Goal: Task Accomplishment & Management: Manage account settings

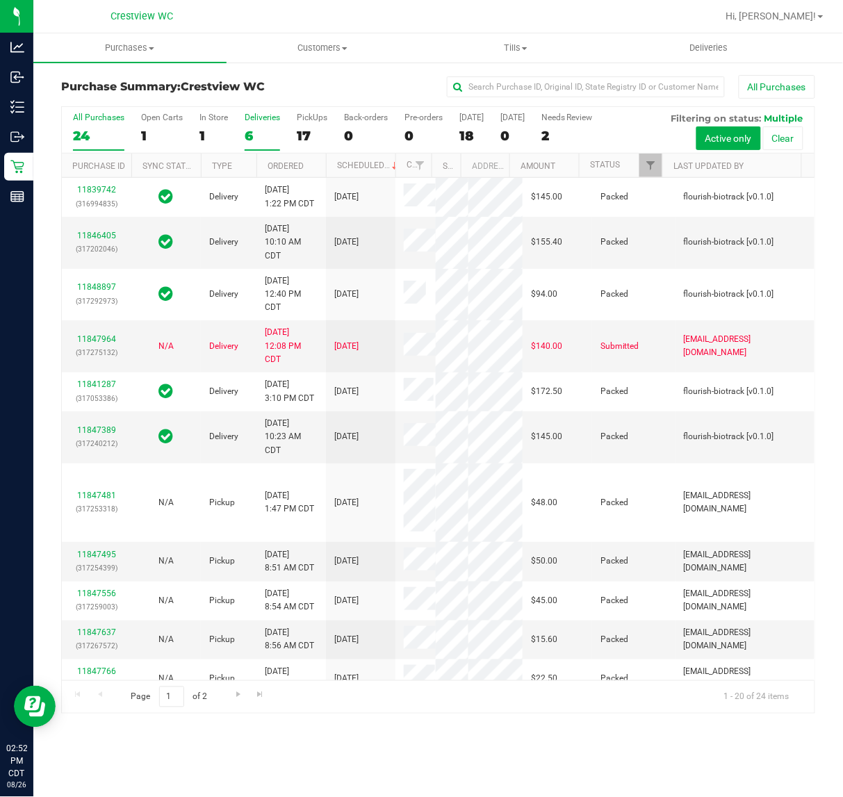
click at [265, 129] on div "6" at bounding box center [262, 136] width 35 height 16
click at [0, 0] on input "Deliveries 6" at bounding box center [0, 0] width 0 height 0
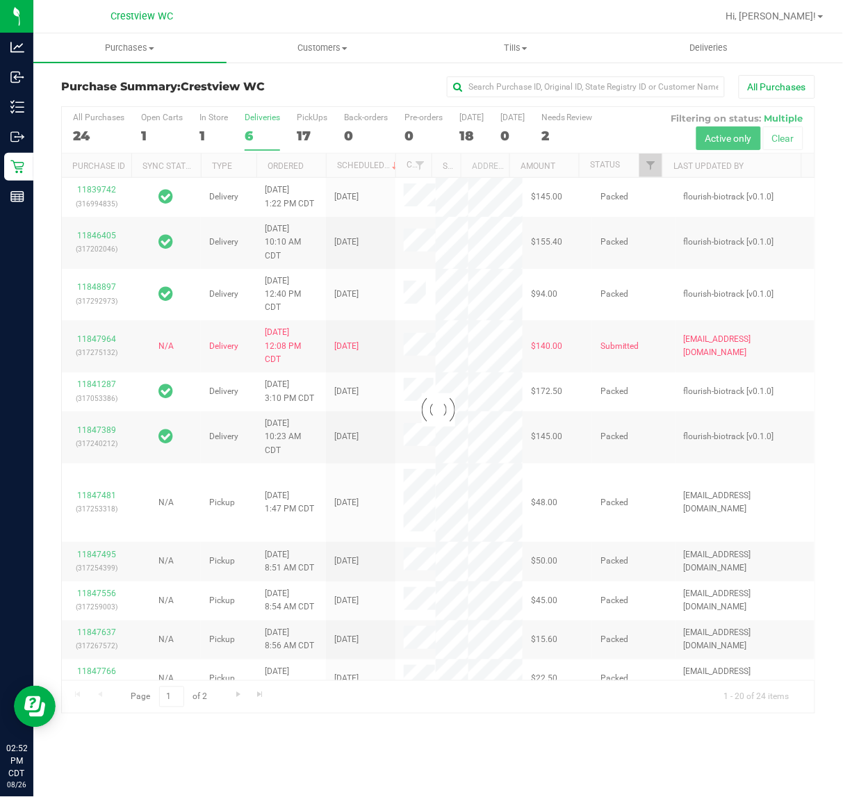
click at [311, 133] on div at bounding box center [438, 410] width 753 height 607
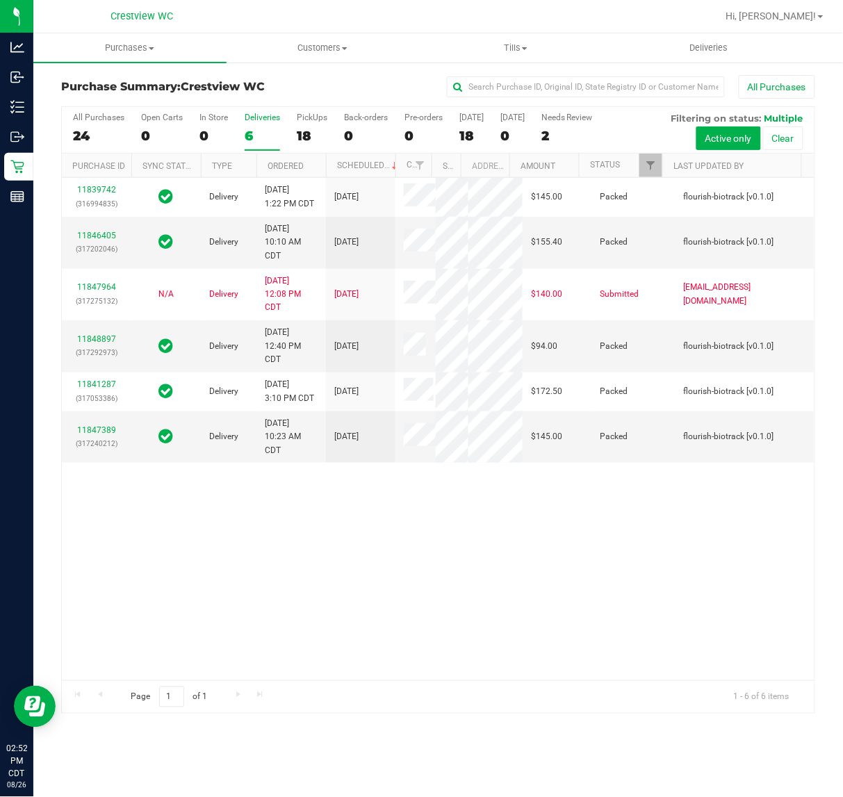
click at [396, 83] on div "All Purchases" at bounding box center [564, 87] width 502 height 24
click at [313, 125] on label "PickUps 18" at bounding box center [312, 132] width 31 height 38
click at [0, 0] on input "PickUps 18" at bounding box center [0, 0] width 0 height 0
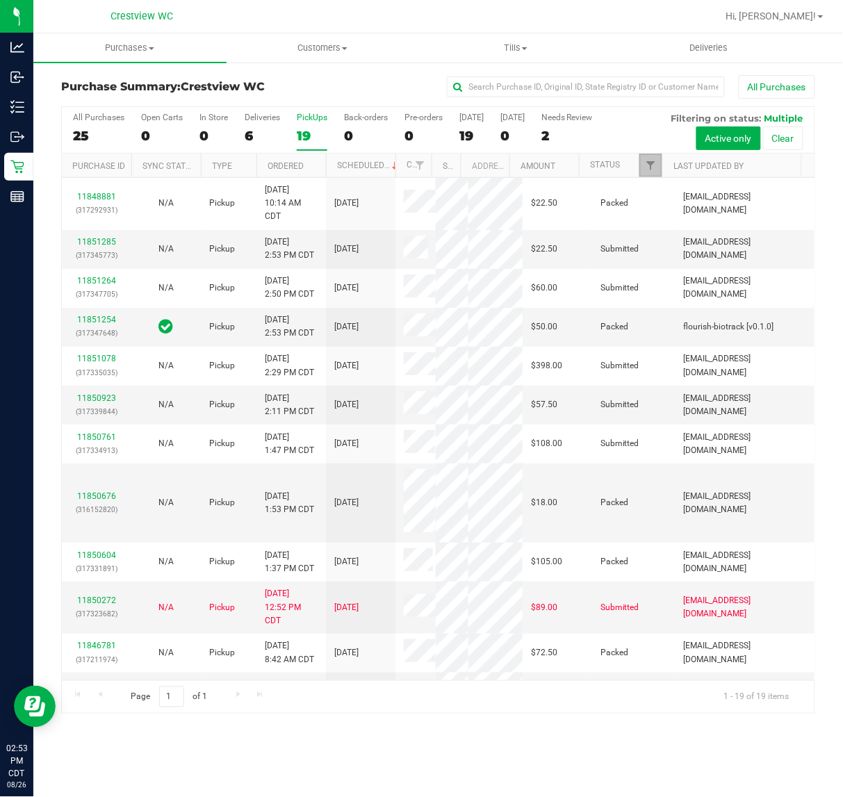
click at [644, 171] on link "Filter" at bounding box center [650, 166] width 23 height 24
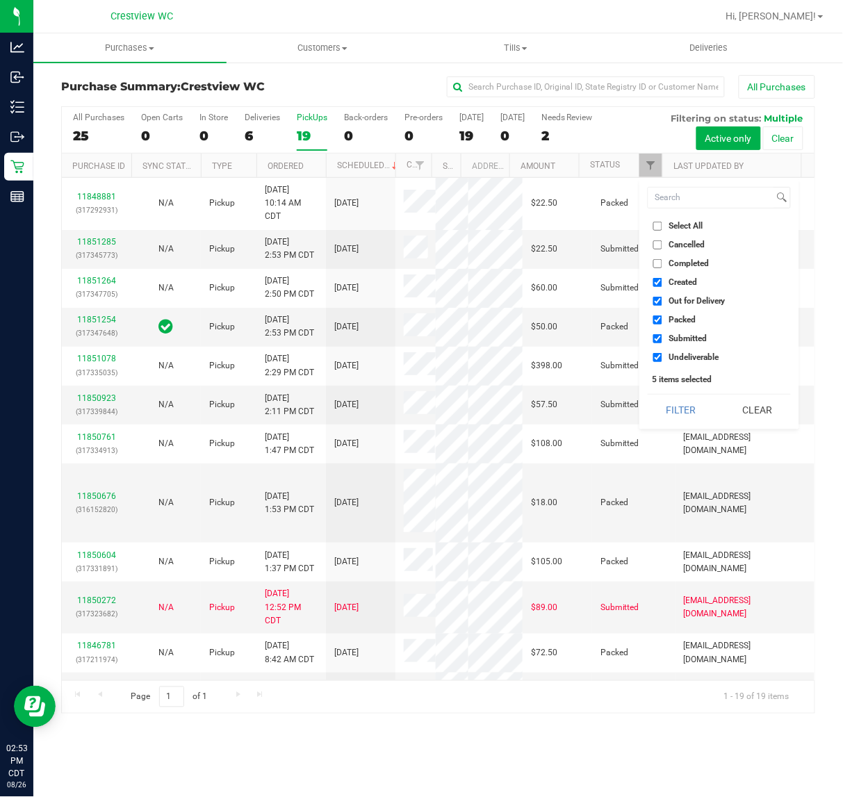
click at [686, 279] on span "Created" at bounding box center [683, 282] width 28 height 8
click at [662, 279] on input "Created" at bounding box center [657, 282] width 9 height 9
checkbox input "false"
click at [694, 294] on li "Out for Delivery" at bounding box center [719, 301] width 143 height 15
click at [696, 297] on span "Out for Delivery" at bounding box center [697, 301] width 57 height 8
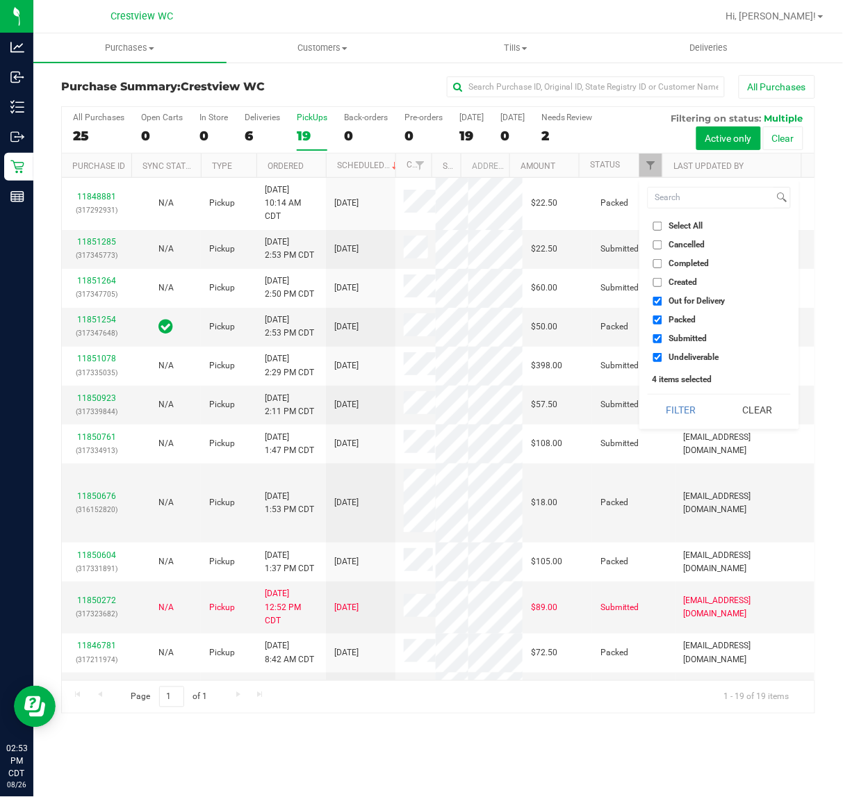
click at [662, 297] on input "Out for Delivery" at bounding box center [657, 301] width 9 height 9
checkbox input "false"
click at [689, 320] on span "Packed" at bounding box center [682, 320] width 27 height 8
click at [662, 320] on input "Packed" at bounding box center [657, 320] width 9 height 9
checkbox input "false"
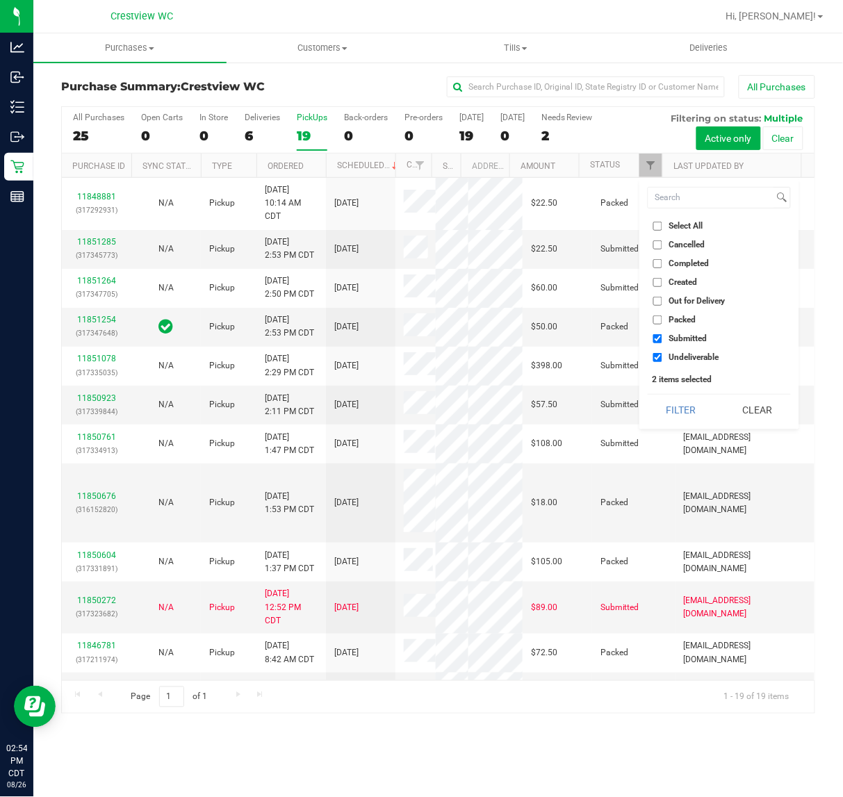
click at [696, 351] on li "Undeliverable" at bounding box center [719, 357] width 143 height 15
click at [698, 356] on span "Undeliverable" at bounding box center [694, 357] width 50 height 8
click at [662, 356] on input "Undeliverable" at bounding box center [657, 357] width 9 height 9
checkbox input "false"
click at [687, 411] on button "Filter" at bounding box center [681, 410] width 67 height 31
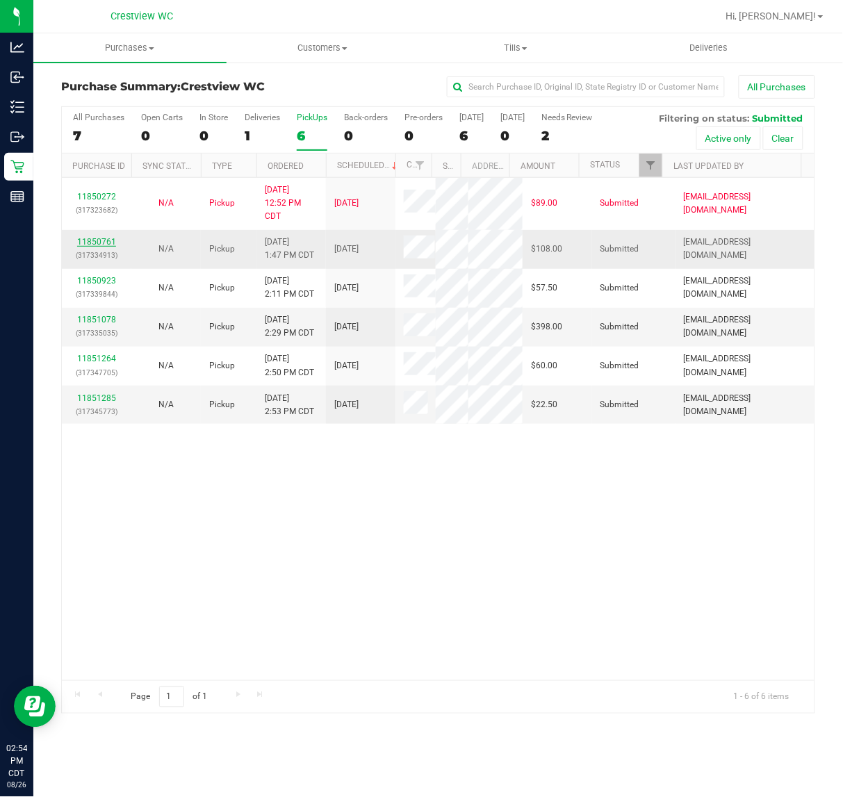
click at [99, 247] on link "11850761" at bounding box center [96, 242] width 39 height 10
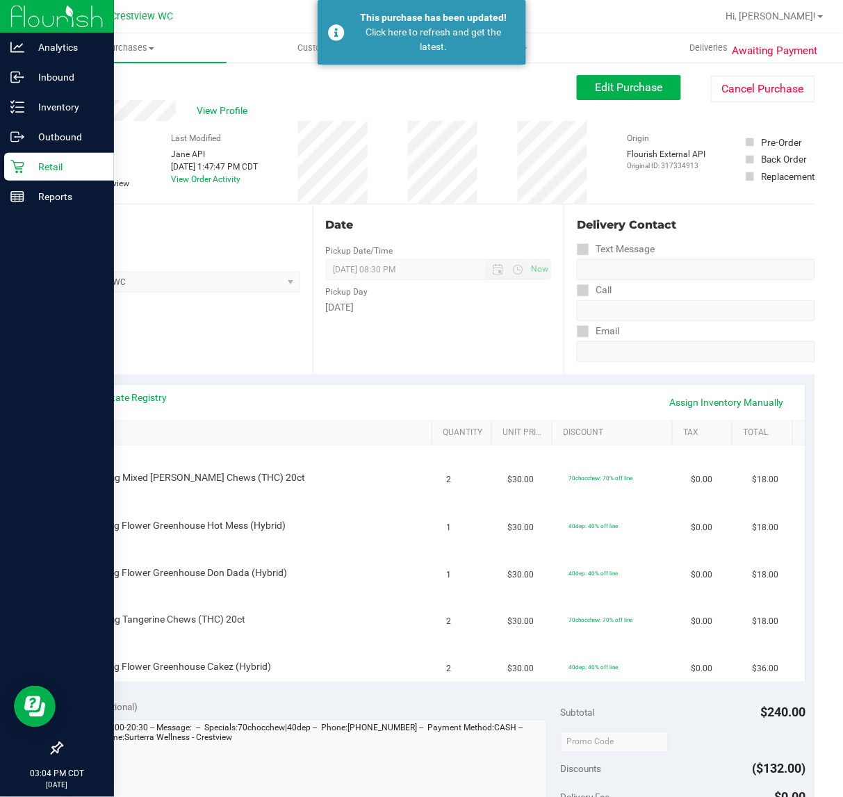
click at [25, 165] on p "Retail" at bounding box center [65, 166] width 83 height 17
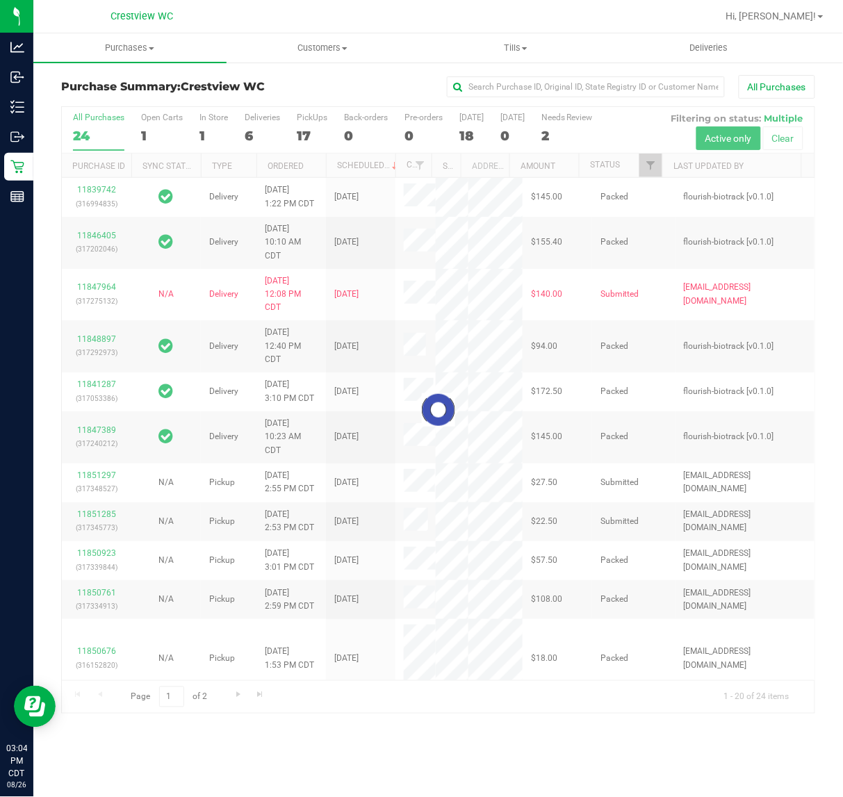
click at [304, 134] on div at bounding box center [438, 410] width 753 height 607
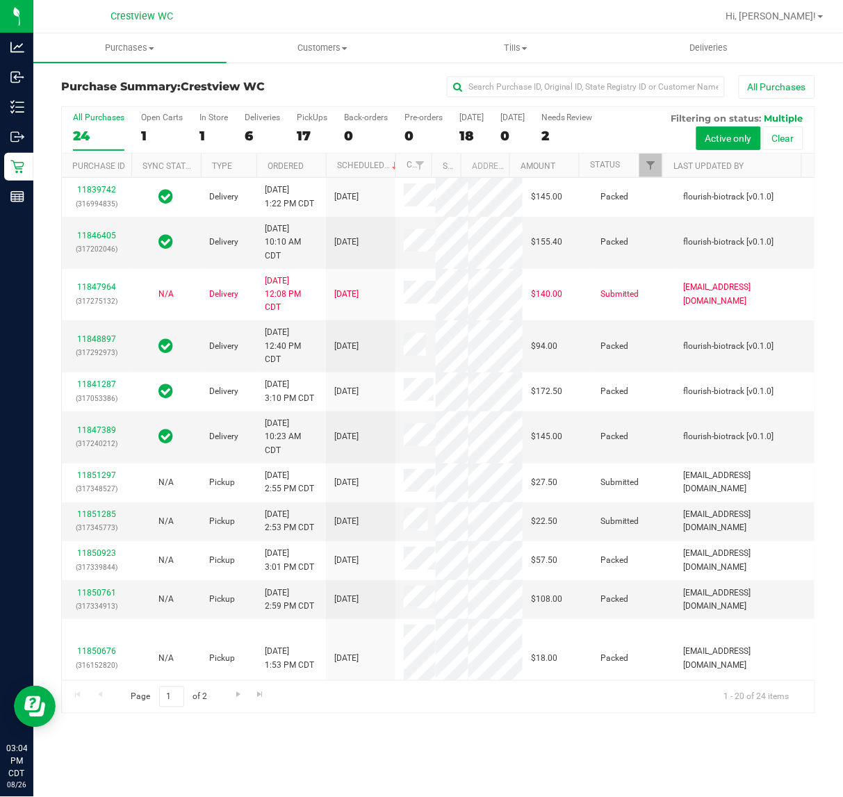
click at [307, 137] on div "17" at bounding box center [312, 136] width 31 height 16
click at [0, 0] on input "PickUps 17" at bounding box center [0, 0] width 0 height 0
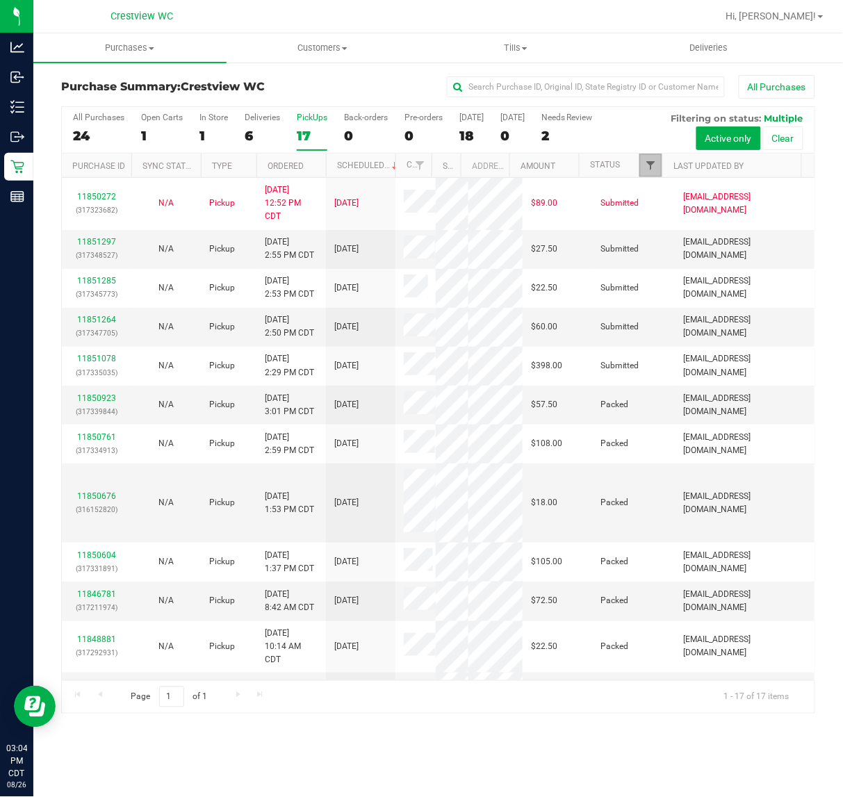
click at [651, 168] on span "Filter" at bounding box center [650, 165] width 11 height 11
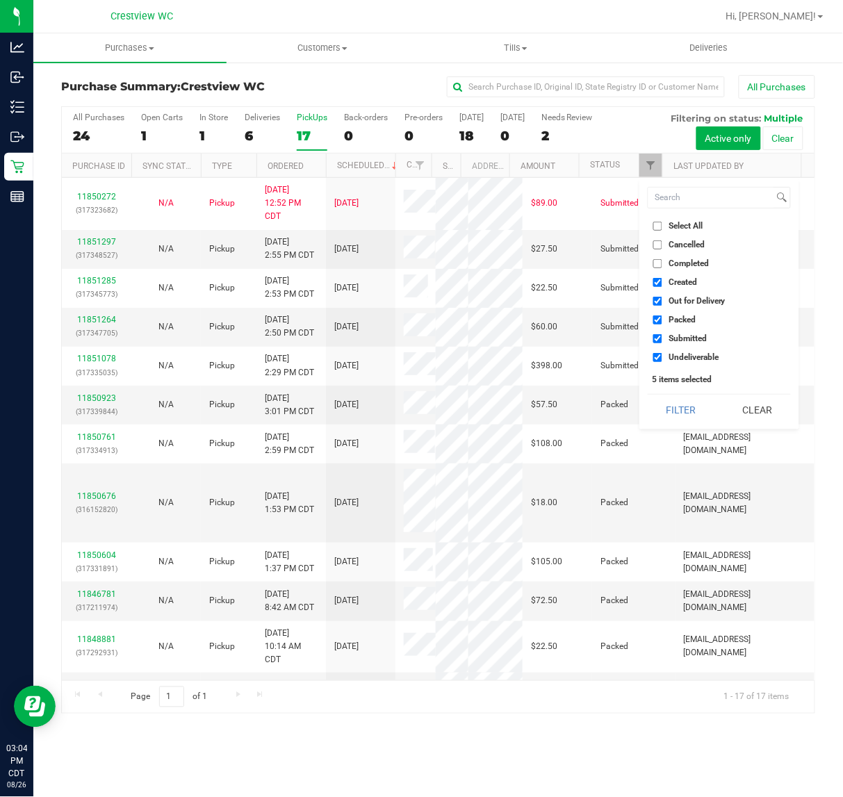
click at [685, 281] on span "Created" at bounding box center [683, 282] width 28 height 8
click at [662, 281] on input "Created" at bounding box center [657, 282] width 9 height 9
checkbox input "false"
click at [688, 299] on span "Out for Delivery" at bounding box center [697, 301] width 57 height 8
click at [662, 299] on input "Out for Delivery" at bounding box center [657, 301] width 9 height 9
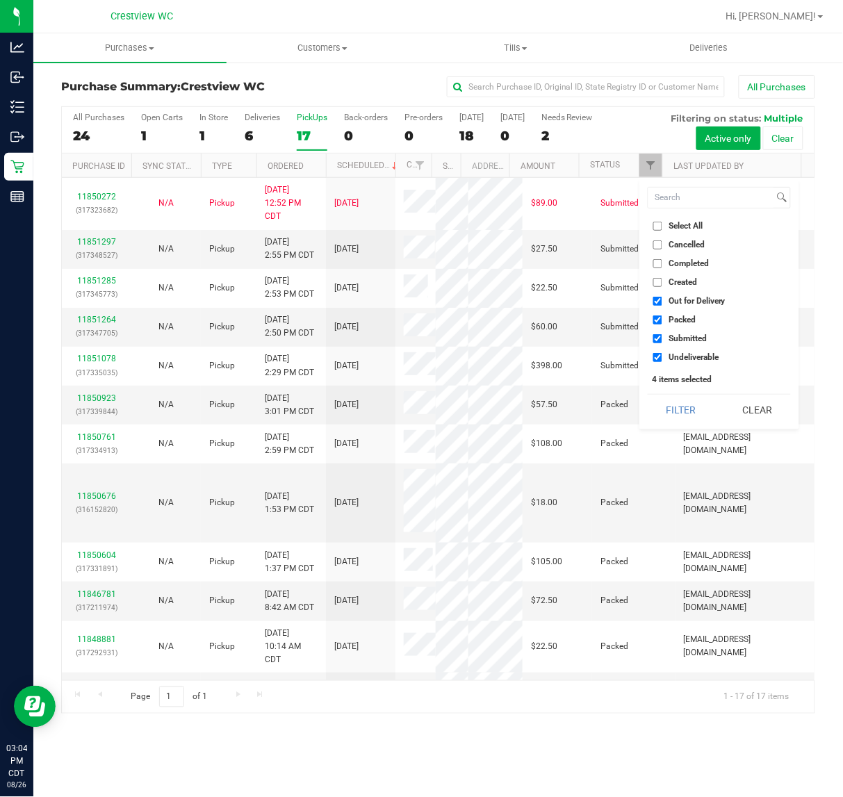
checkbox input "false"
click at [686, 318] on span "Packed" at bounding box center [682, 320] width 27 height 8
click at [662, 318] on input "Packed" at bounding box center [657, 320] width 9 height 9
checkbox input "false"
click at [688, 354] on span "Undeliverable" at bounding box center [694, 357] width 50 height 8
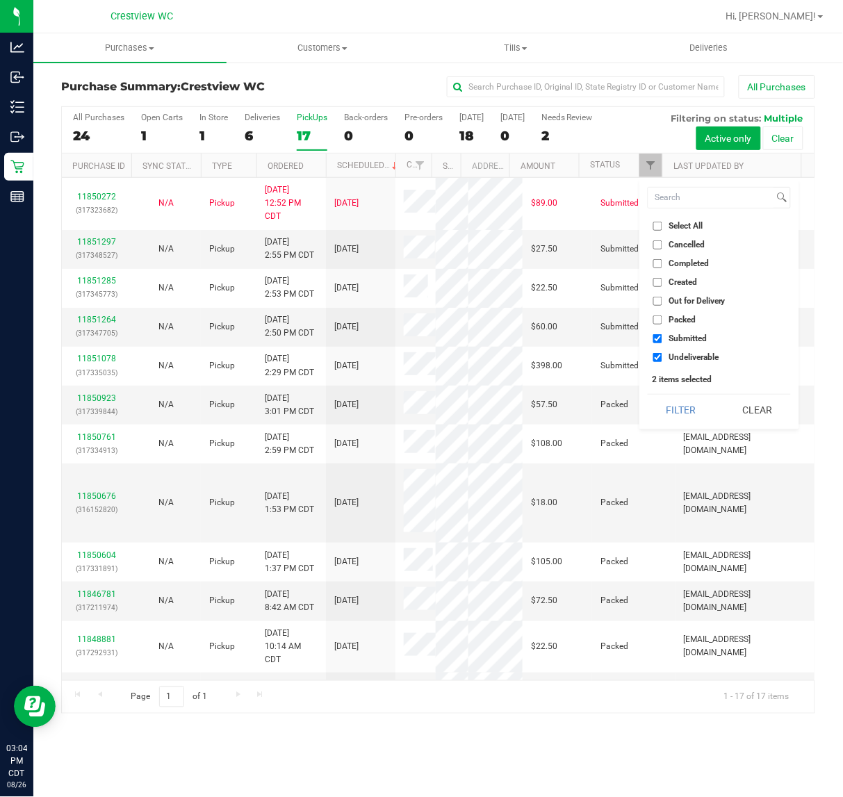
click at [662, 354] on input "Undeliverable" at bounding box center [657, 357] width 9 height 9
checkbox input "false"
click at [678, 417] on button "Filter" at bounding box center [681, 410] width 67 height 31
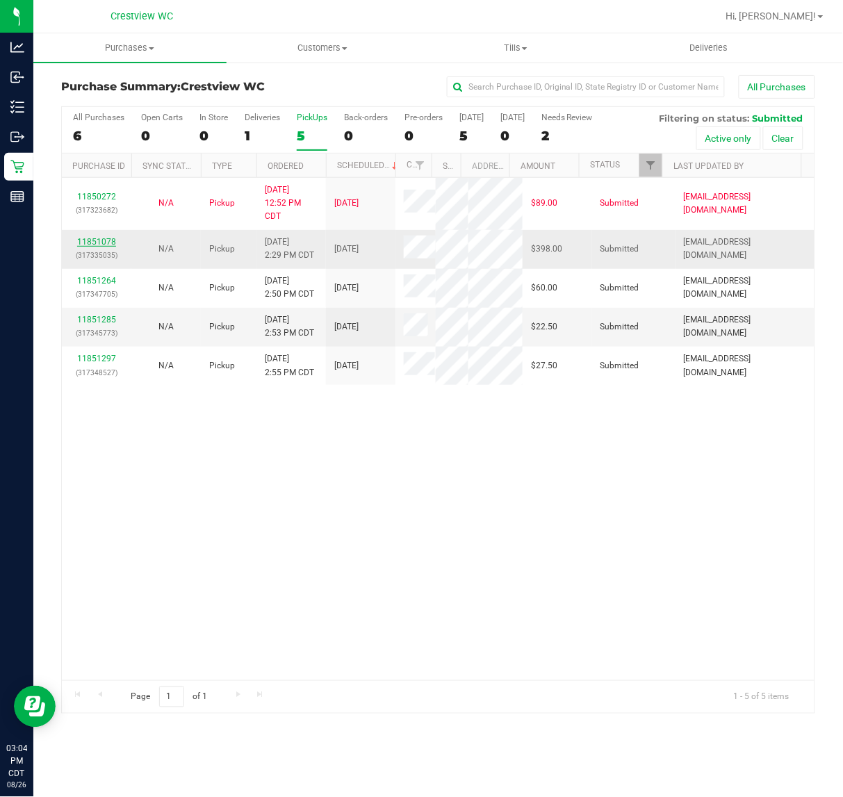
click at [103, 247] on link "11851078" at bounding box center [96, 242] width 39 height 10
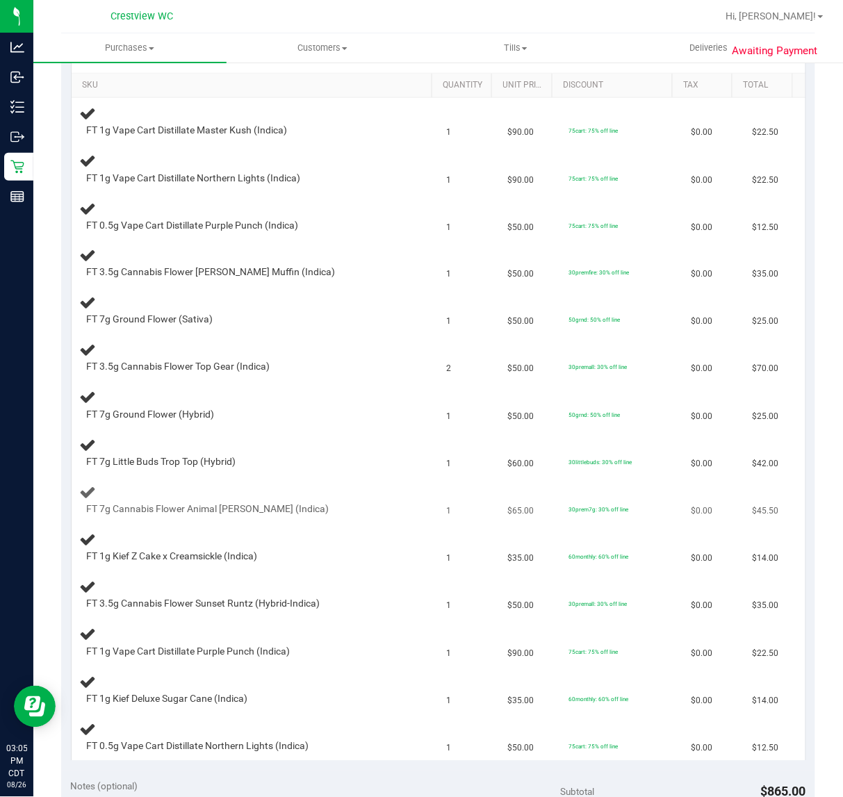
scroll to position [227, 0]
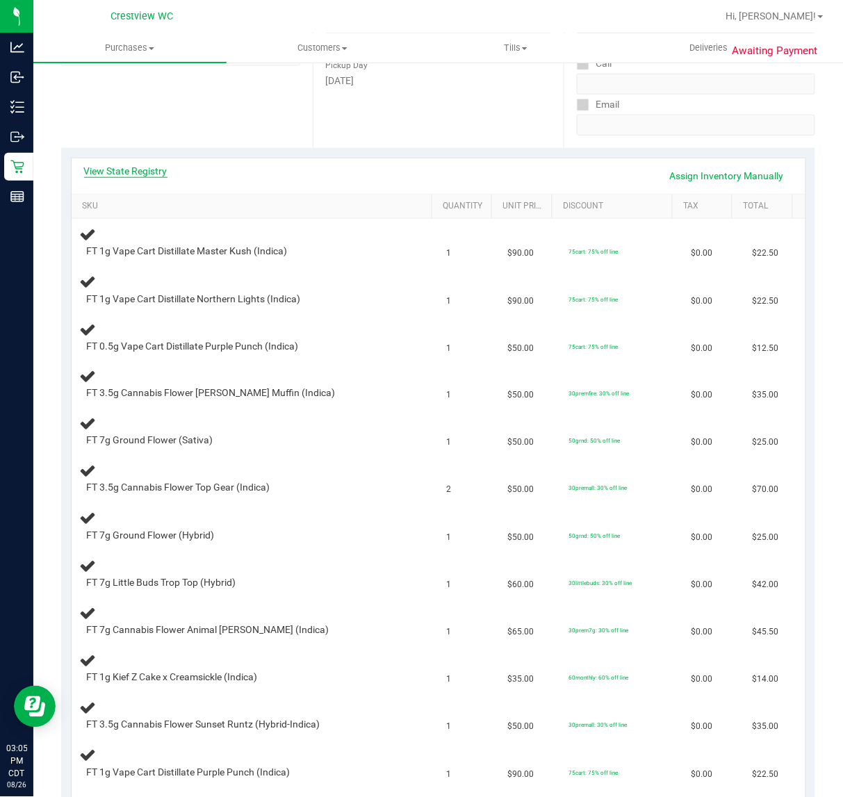
click at [129, 170] on link "View State Registry" at bounding box center [125, 171] width 83 height 14
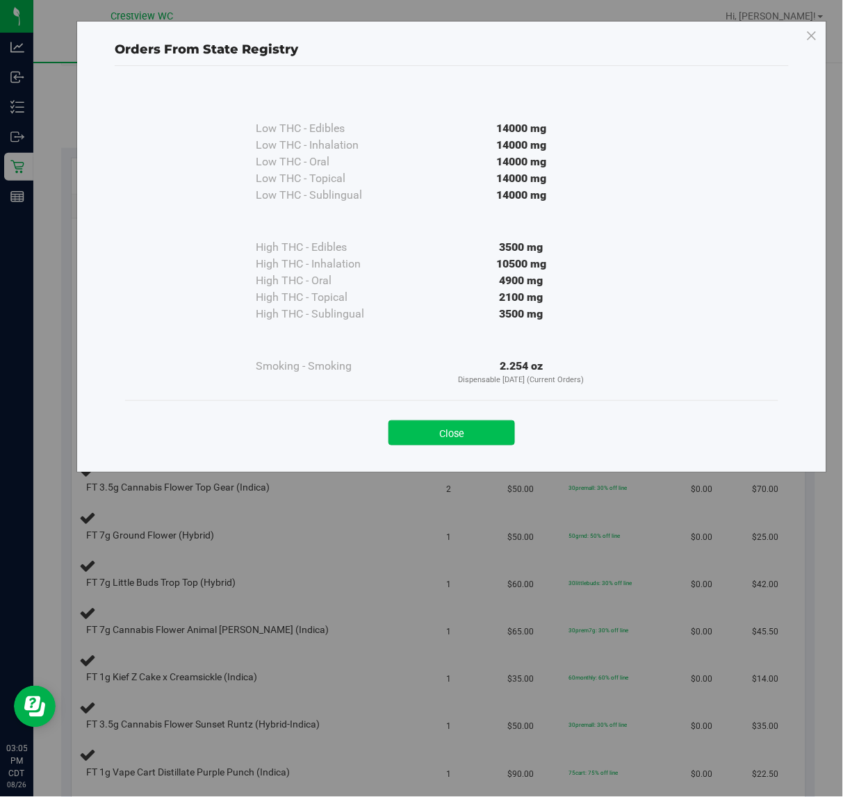
click at [476, 436] on button "Close" at bounding box center [452, 432] width 126 height 25
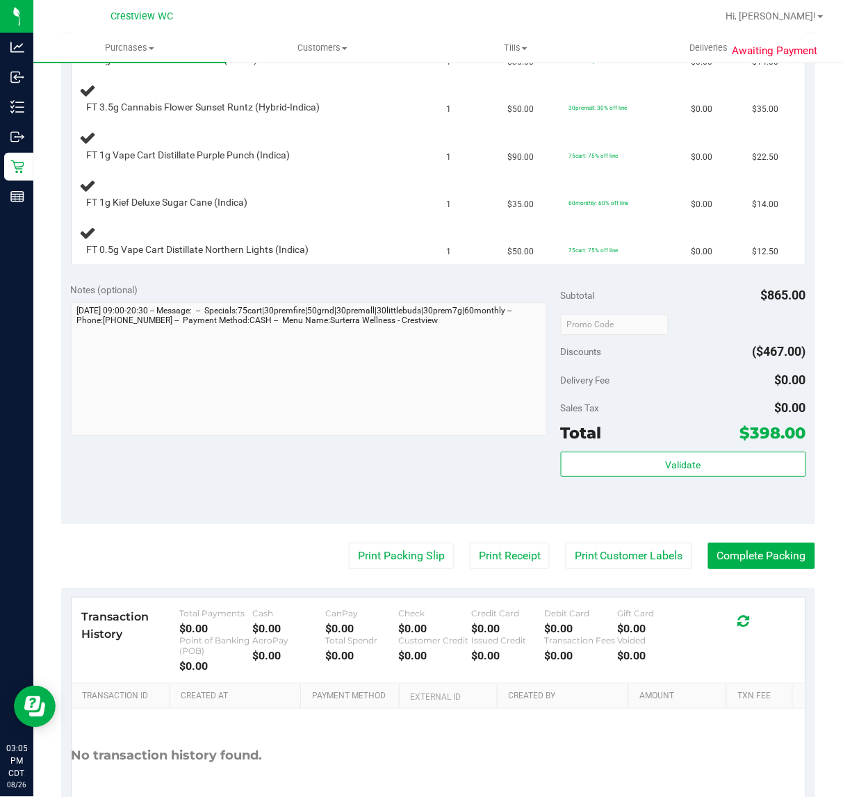
scroll to position [933, 0]
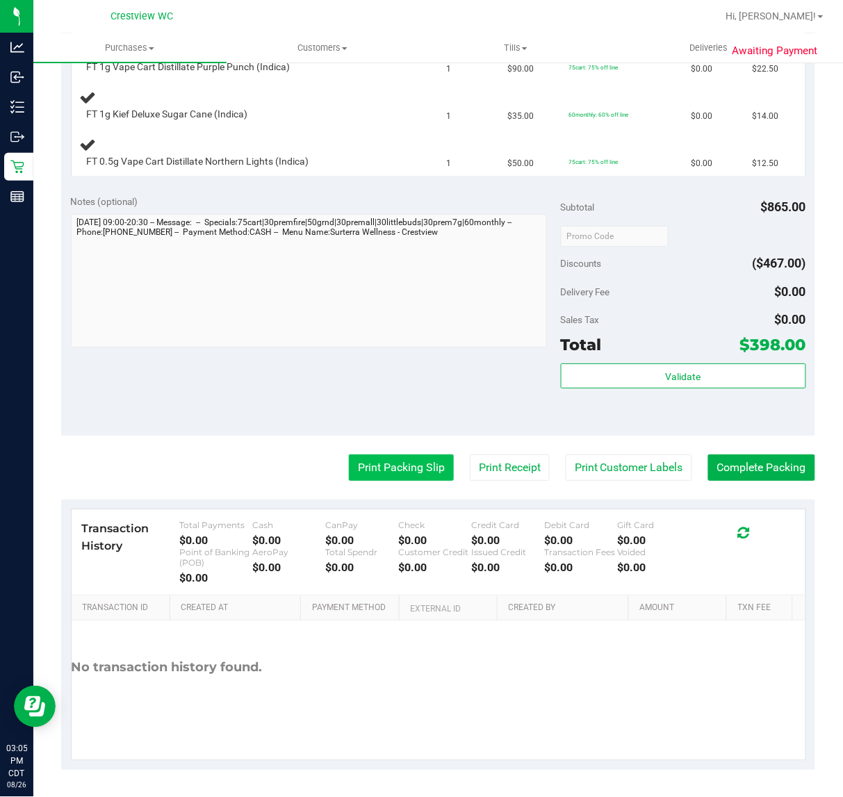
click at [422, 466] on button "Print Packing Slip" at bounding box center [401, 468] width 105 height 26
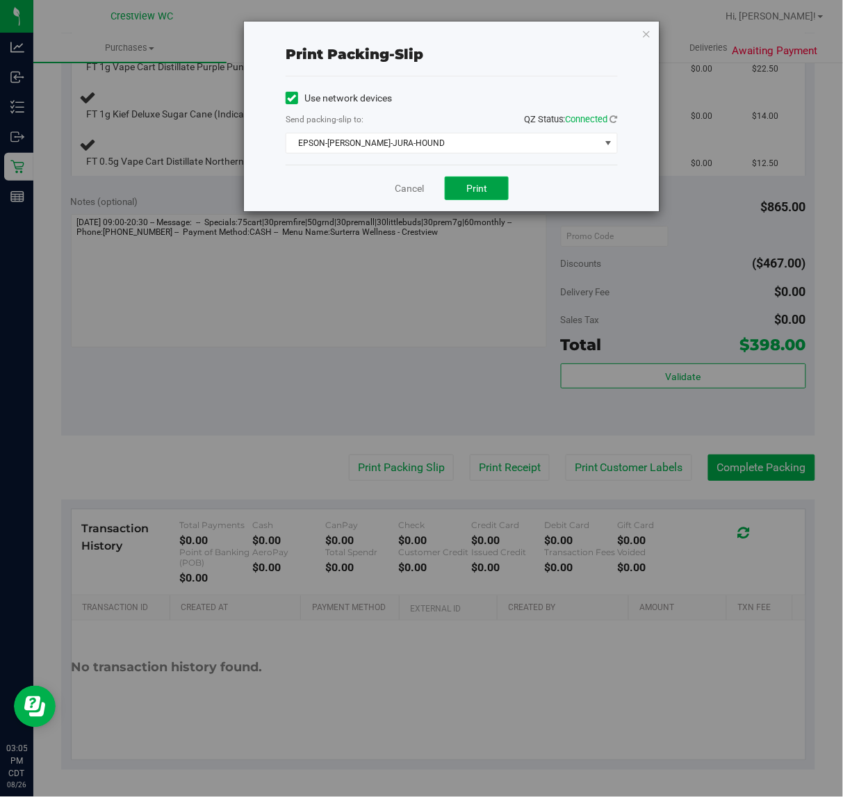
click at [461, 188] on button "Print" at bounding box center [477, 189] width 64 height 24
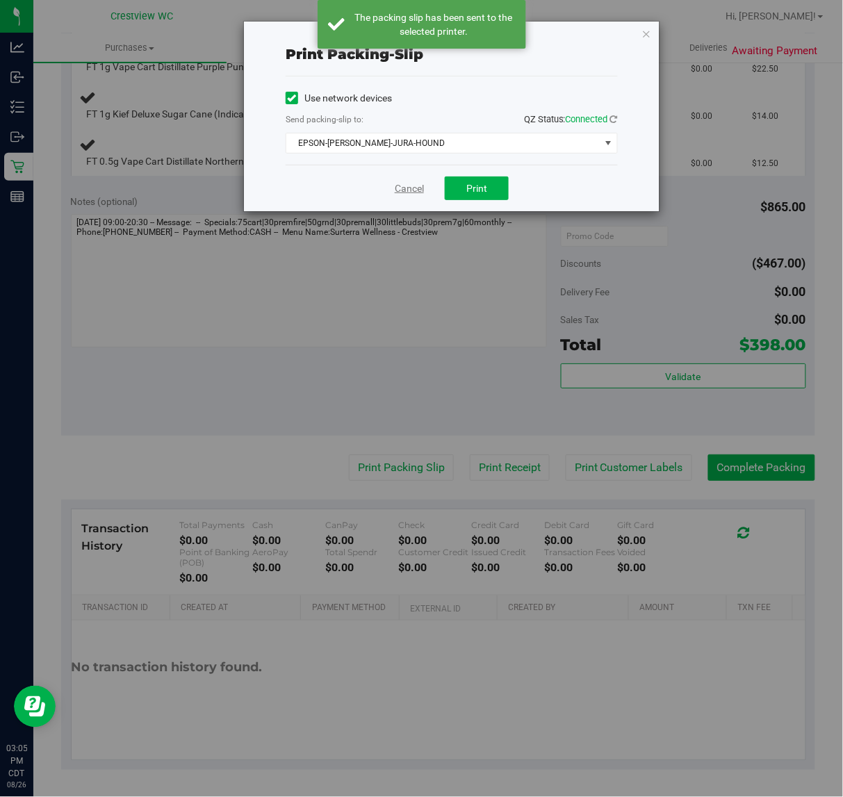
click at [414, 192] on link "Cancel" at bounding box center [409, 188] width 29 height 15
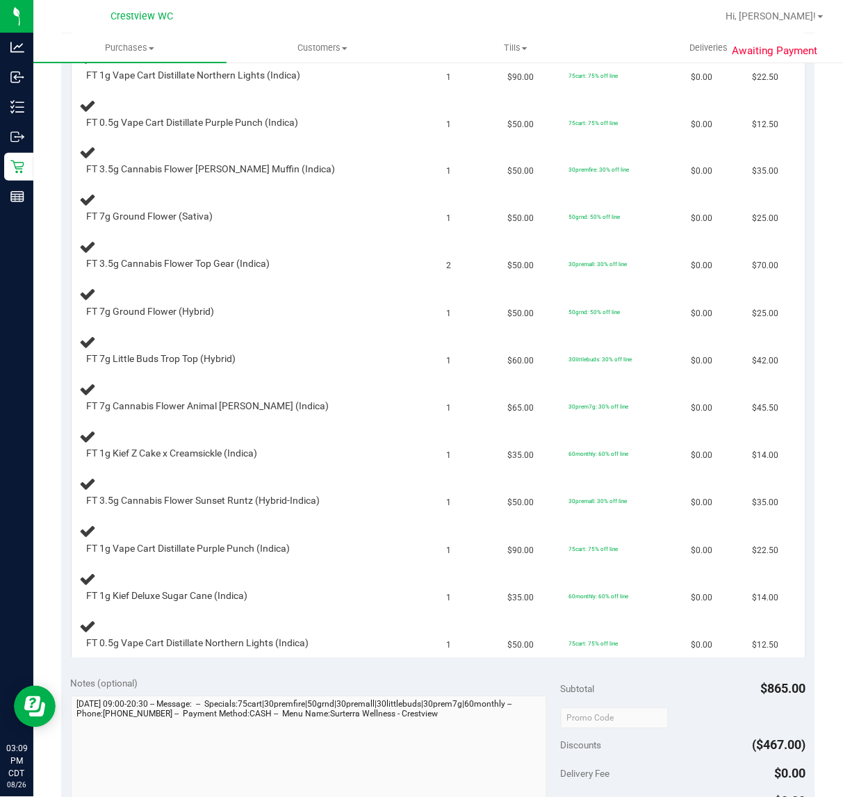
scroll to position [448, 0]
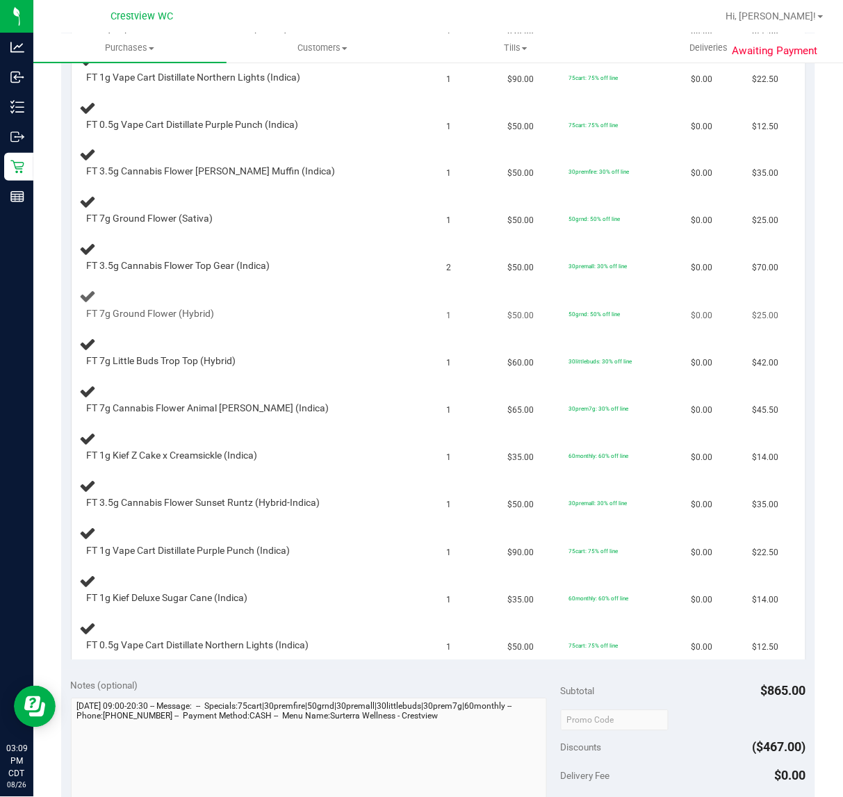
click at [315, 311] on div "FT 7g Ground Flower (Hybrid)" at bounding box center [241, 315] width 322 height 14
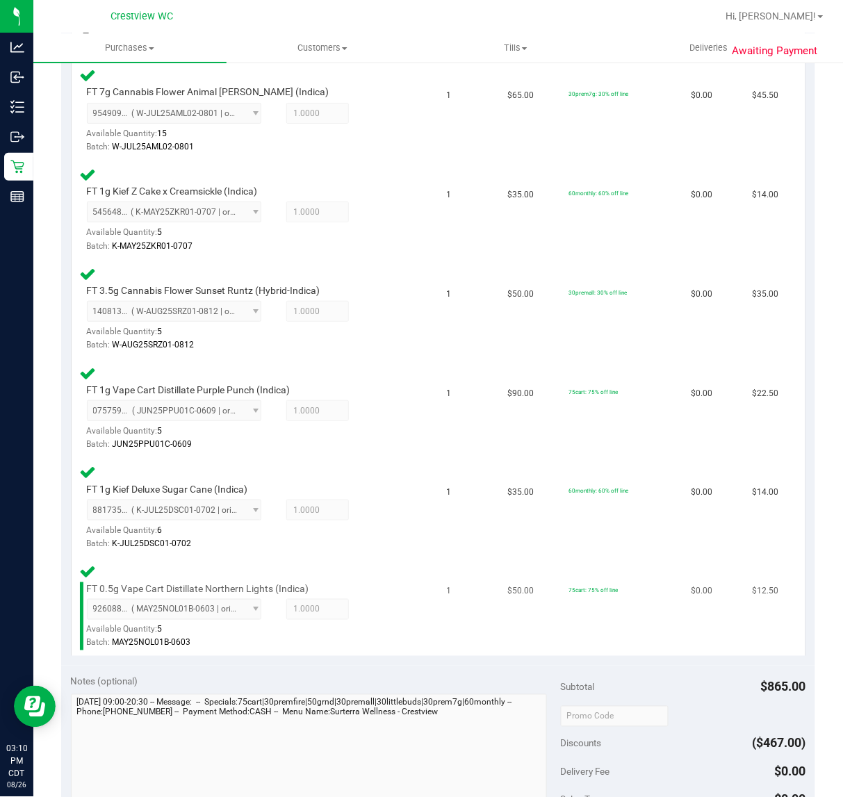
scroll to position [1317, 0]
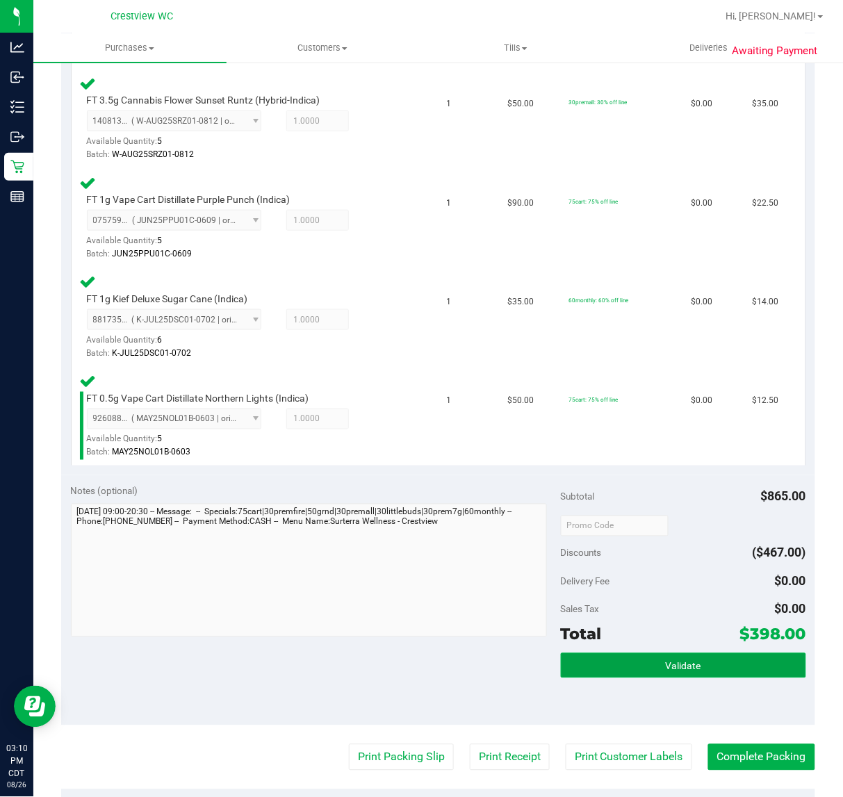
click at [605, 653] on button "Validate" at bounding box center [683, 665] width 245 height 25
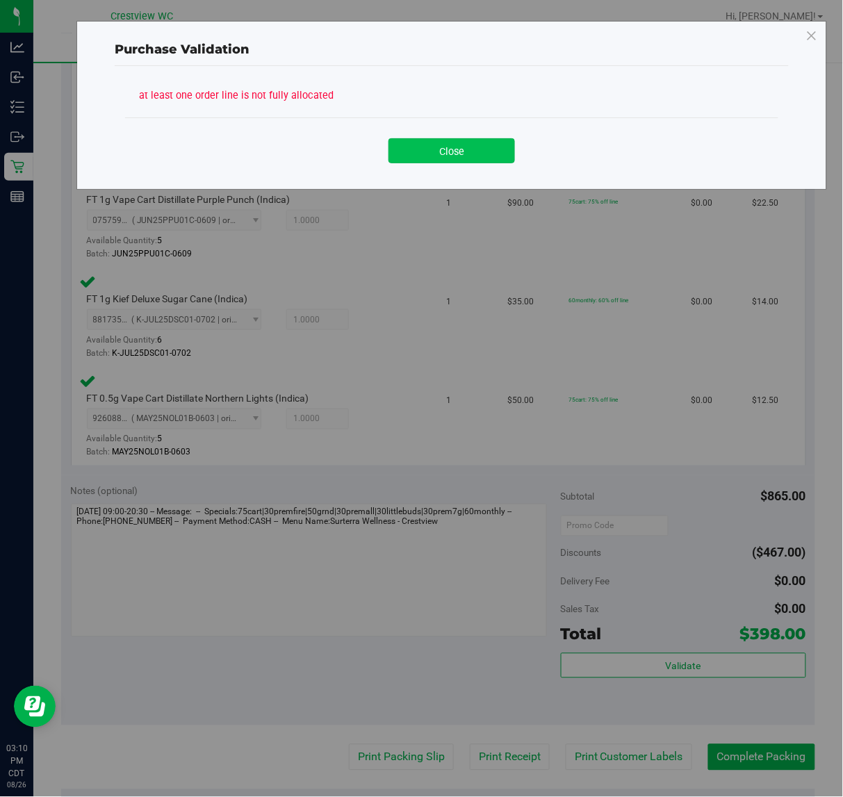
click at [452, 155] on button "Close" at bounding box center [452, 150] width 126 height 25
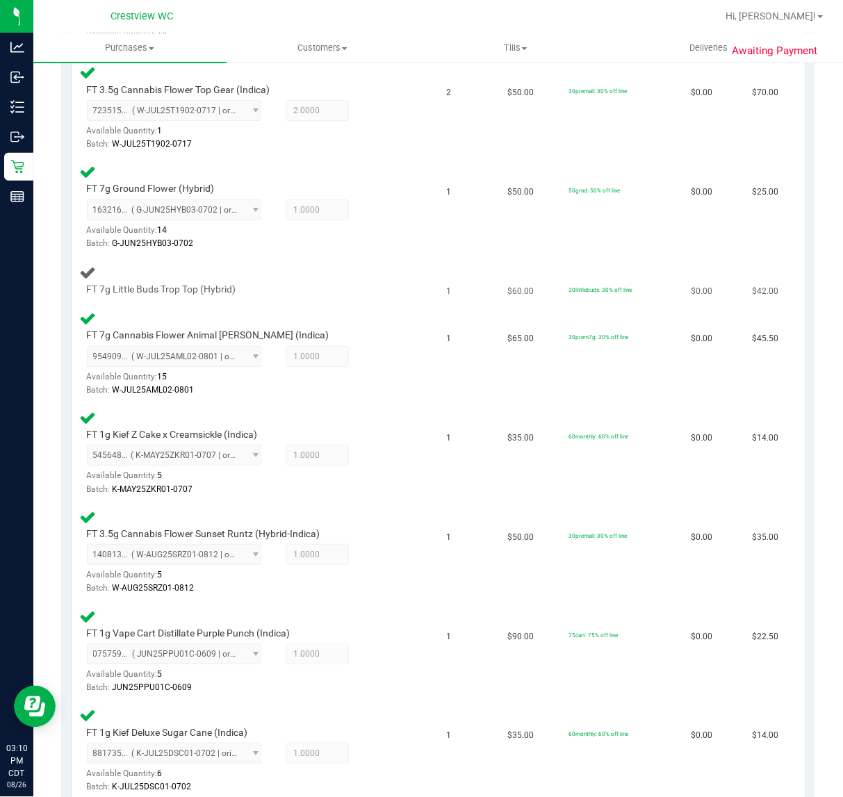
scroll to position [883, 0]
click at [361, 284] on div "FT 7g Little Buds Trop Top (Hybrid)" at bounding box center [241, 291] width 322 height 14
click at [382, 384] on div "Batch: W-JUL25AML02-0801" at bounding box center [245, 390] width 316 height 13
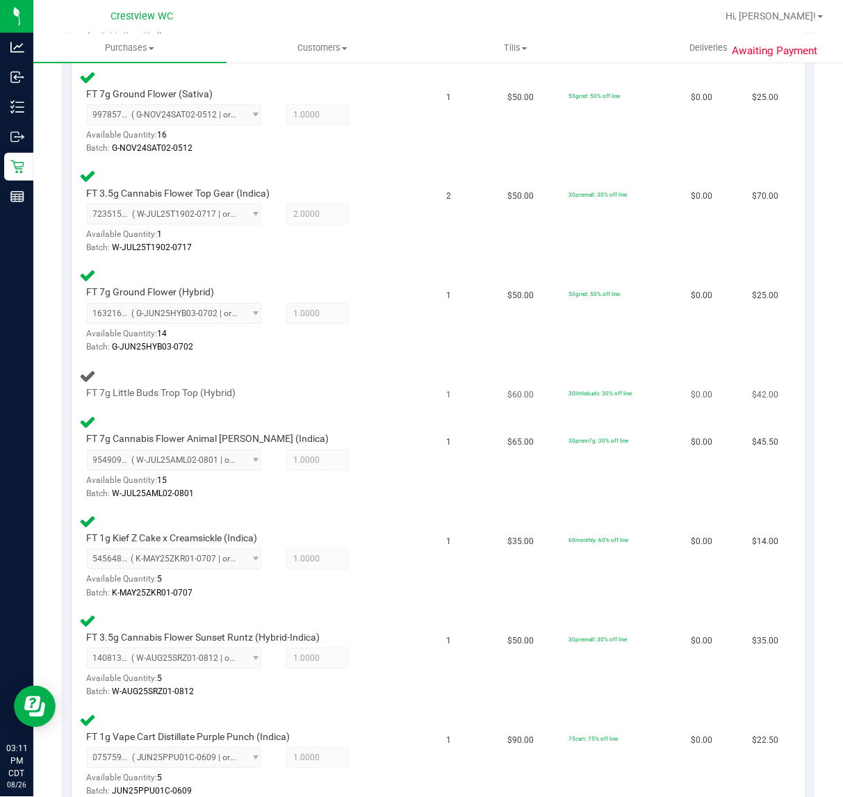
scroll to position [782, 0]
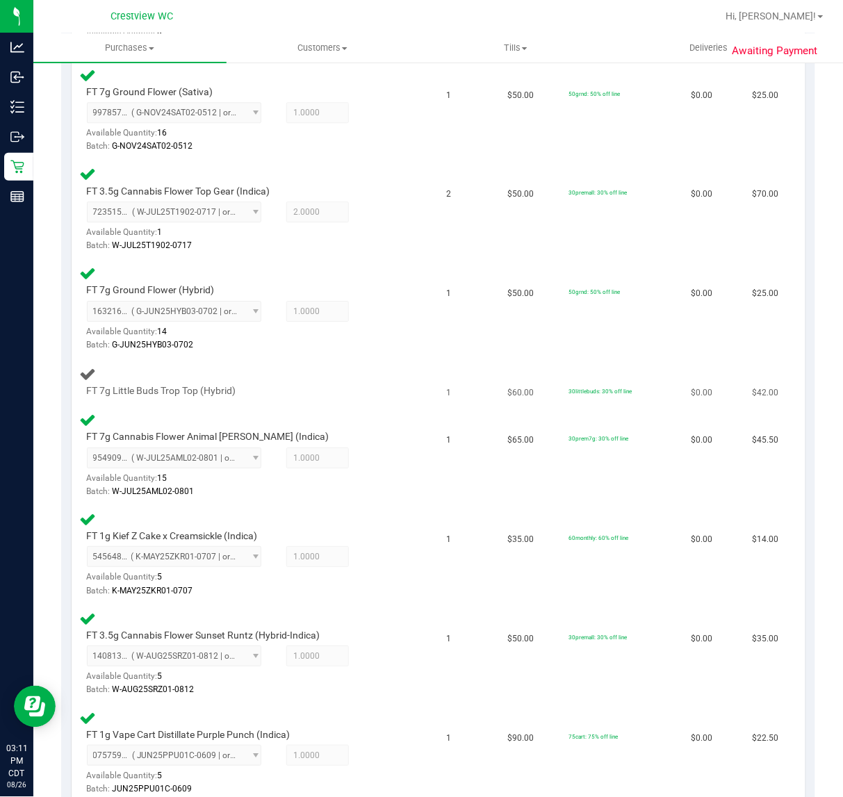
click at [365, 393] on td "FT 7g Little Buds Trop Top (Hybrid)" at bounding box center [255, 382] width 367 height 47
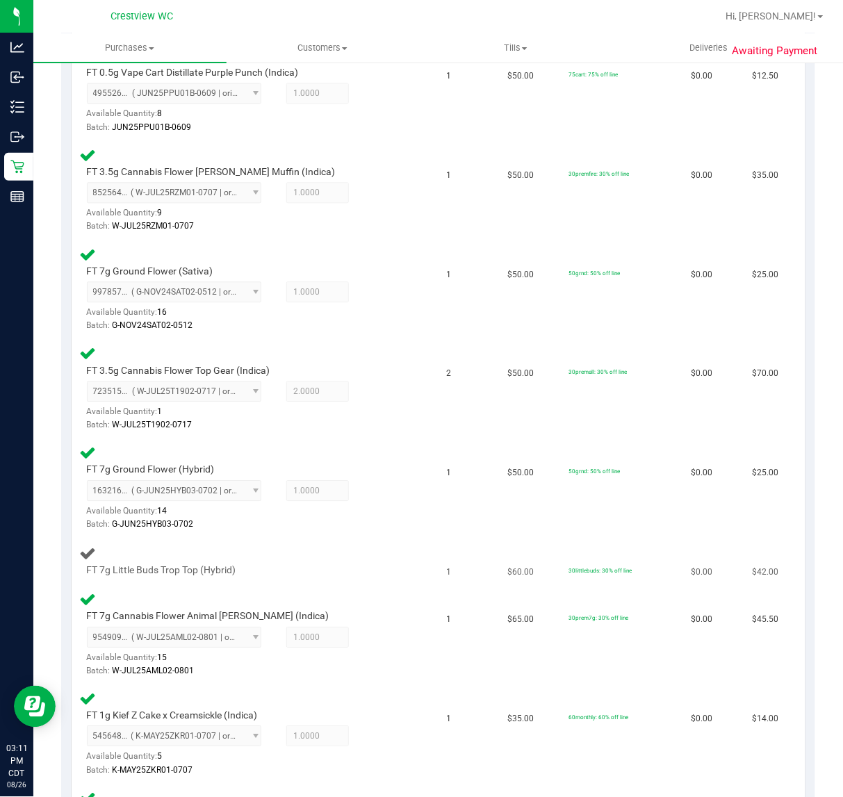
scroll to position [575, 0]
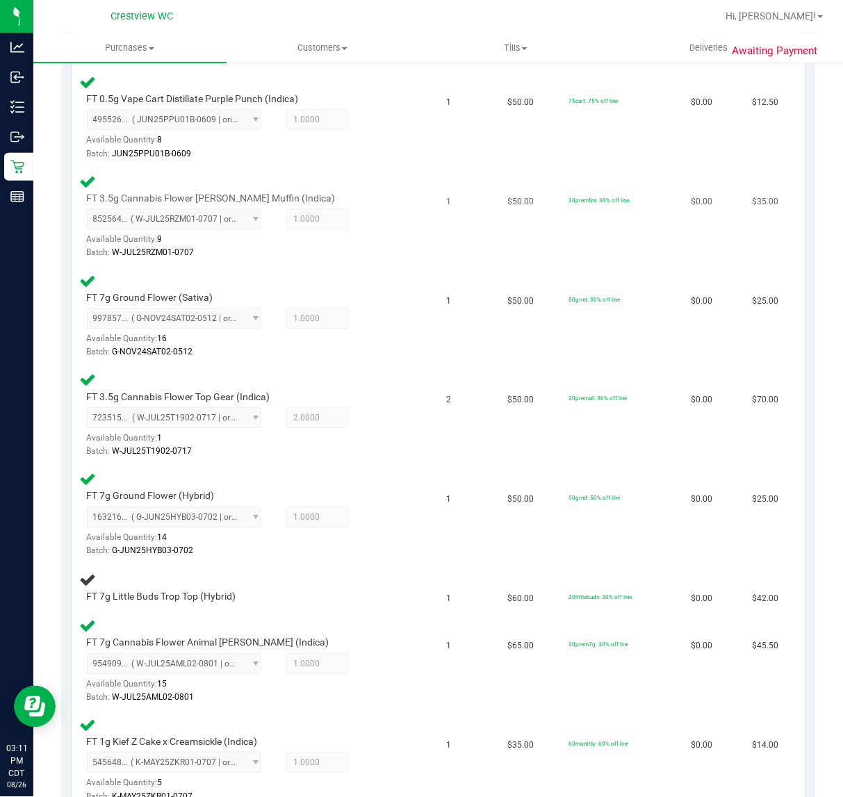
click at [396, 218] on div "FT 3.5g Cannabis Flower [PERSON_NAME] Muffin (Indica) 8525646228072227 ( W-JUL2…" at bounding box center [255, 218] width 350 height 88
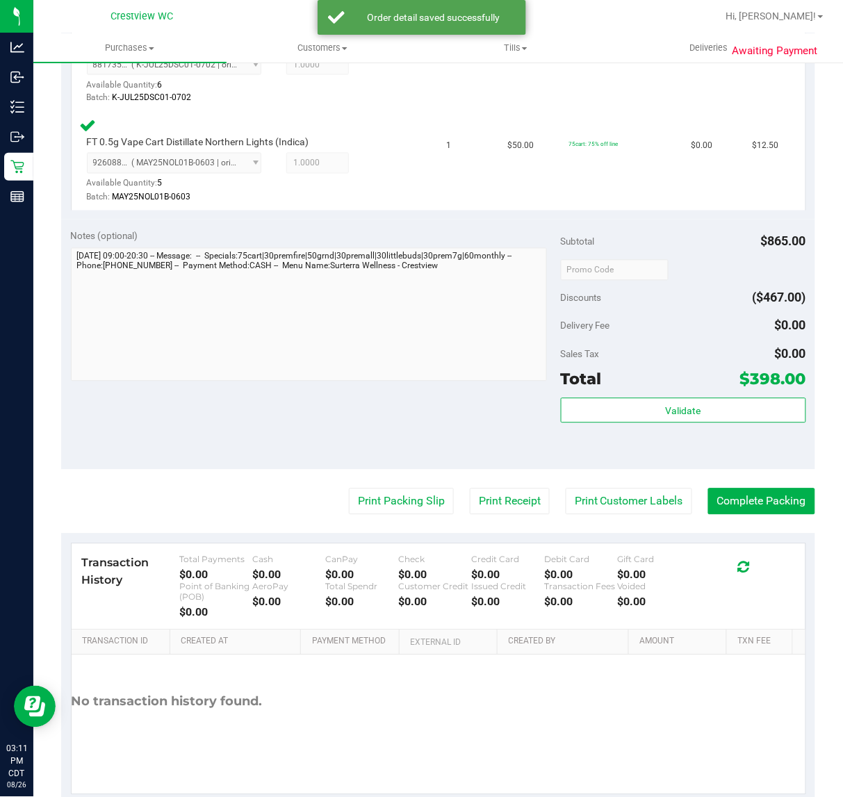
scroll to position [1642, 0]
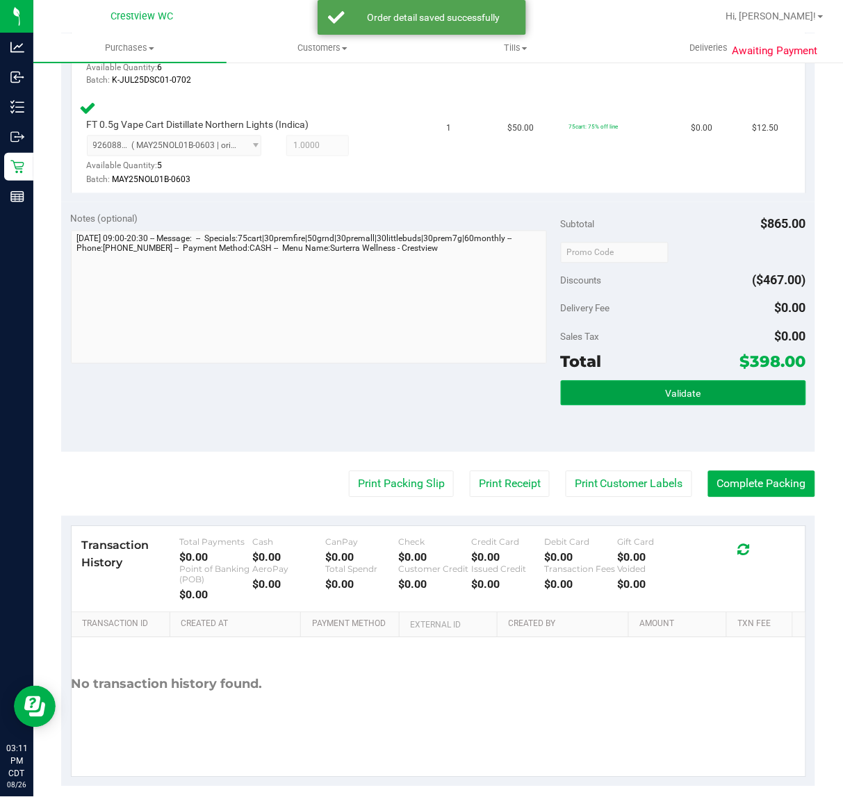
click at [689, 389] on span "Validate" at bounding box center [683, 394] width 35 height 11
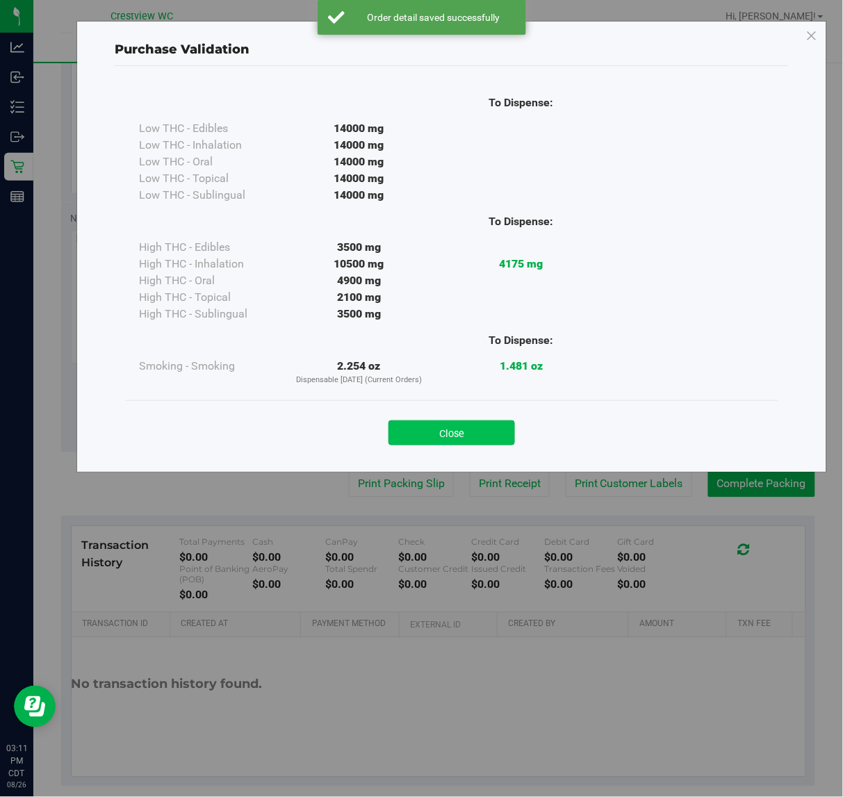
click at [457, 431] on button "Close" at bounding box center [452, 432] width 126 height 25
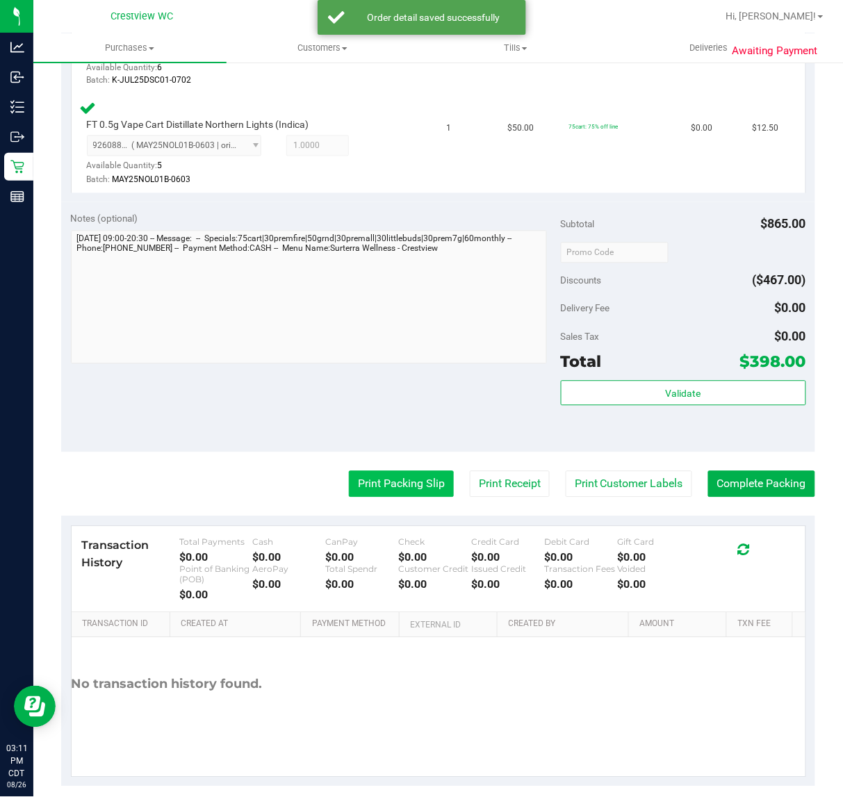
click at [384, 471] on button "Print Packing Slip" at bounding box center [401, 484] width 105 height 26
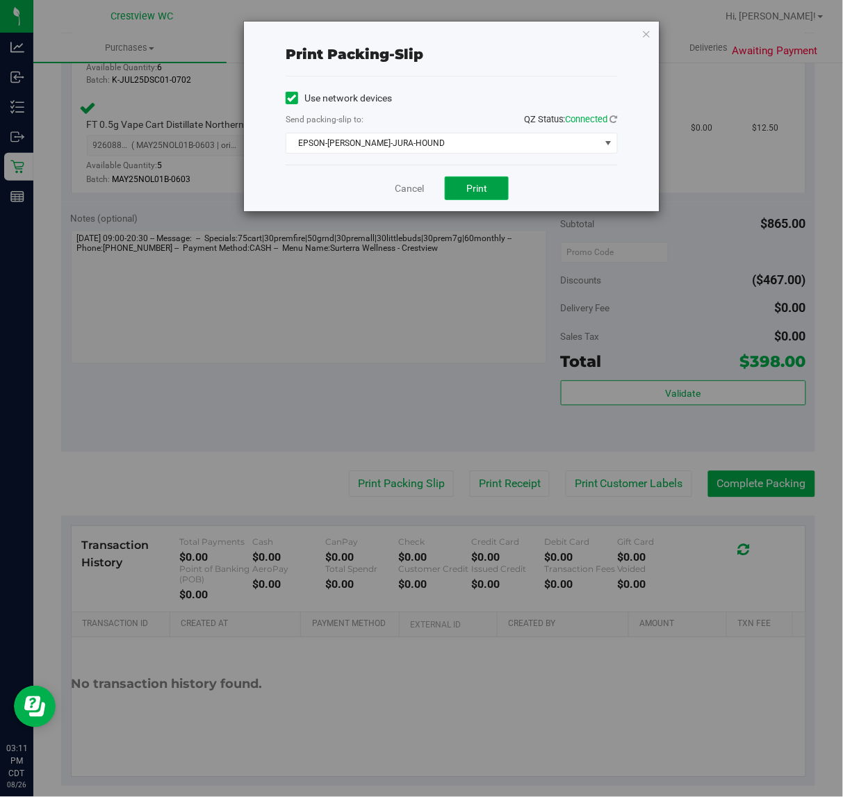
click at [485, 193] on span "Print" at bounding box center [476, 188] width 21 height 11
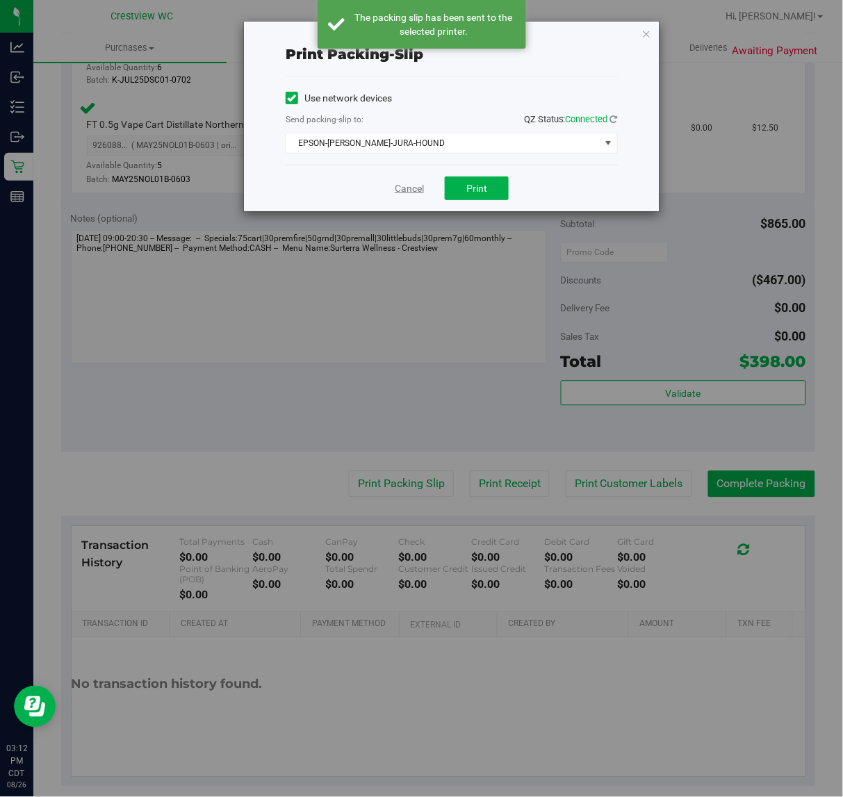
click at [404, 190] on link "Cancel" at bounding box center [409, 188] width 29 height 15
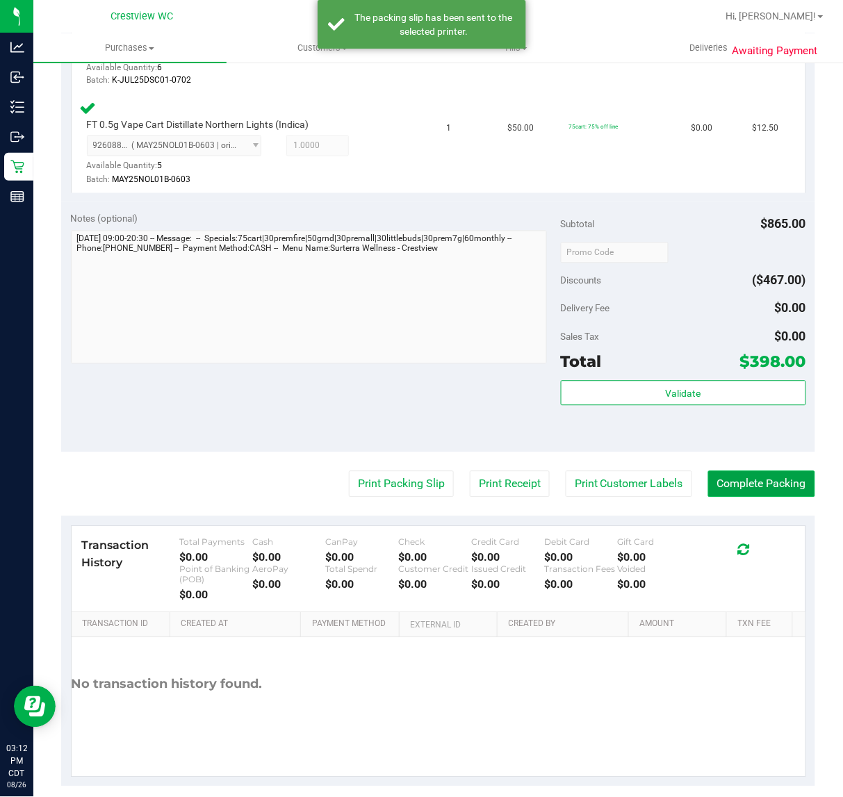
click at [734, 476] on button "Complete Packing" at bounding box center [761, 484] width 107 height 26
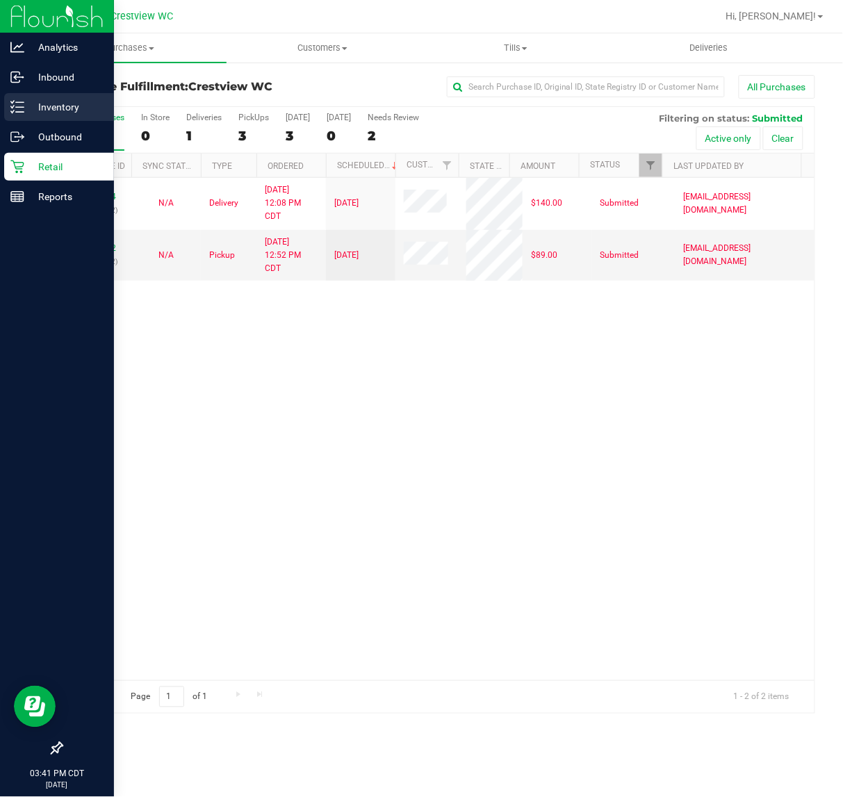
click at [35, 99] on p "Inventory" at bounding box center [65, 107] width 83 height 17
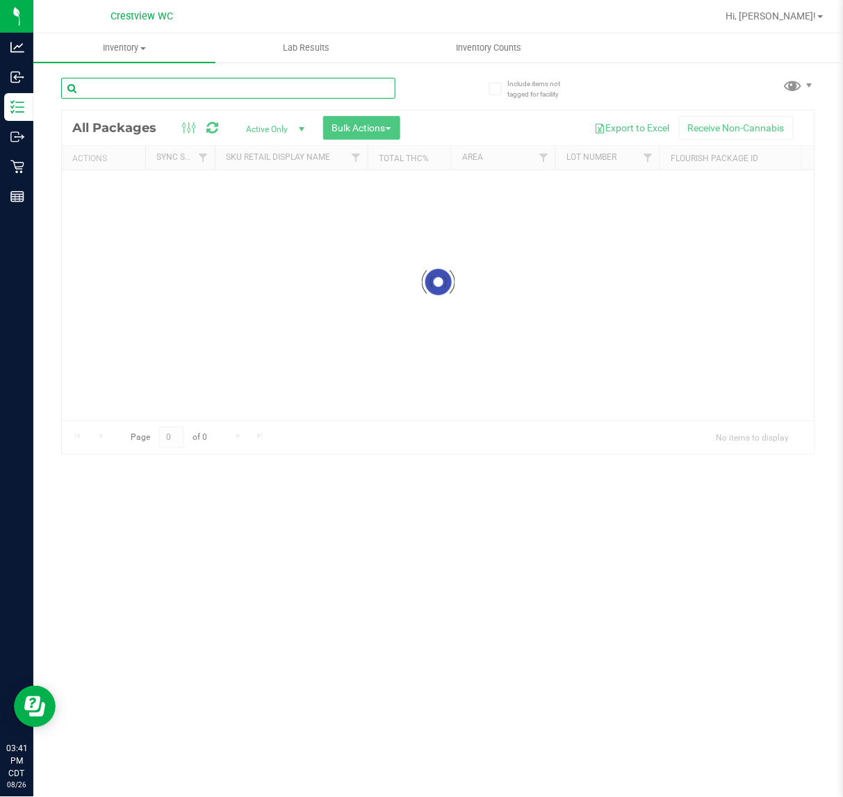
click at [210, 90] on input "text" at bounding box center [228, 88] width 334 height 21
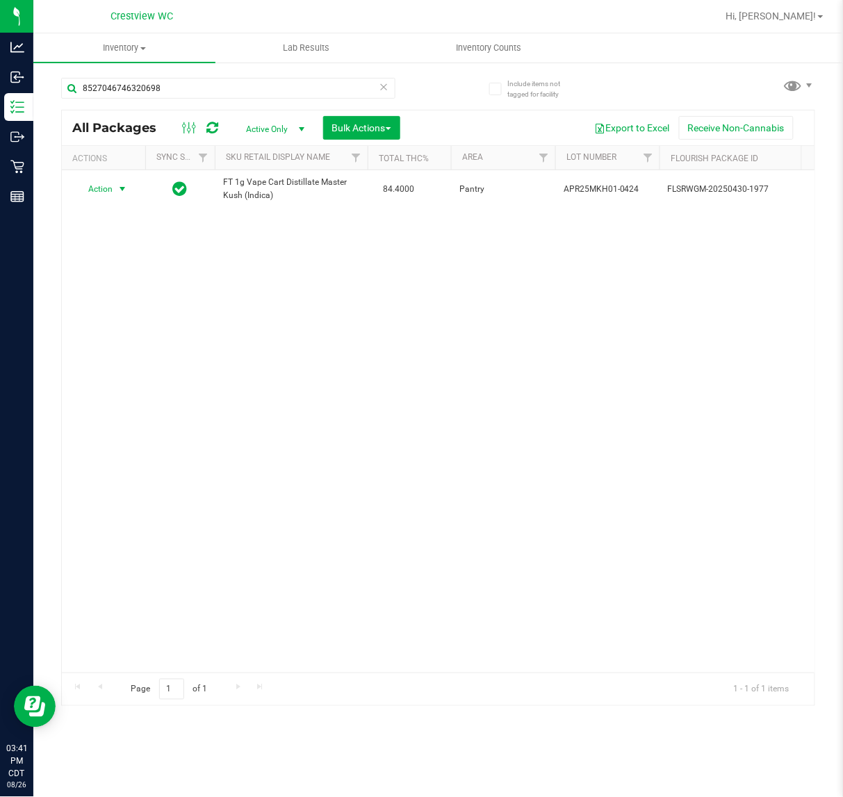
click at [106, 189] on span "Action" at bounding box center [95, 188] width 38 height 19
click at [138, 359] on li "Print package label" at bounding box center [130, 357] width 108 height 21
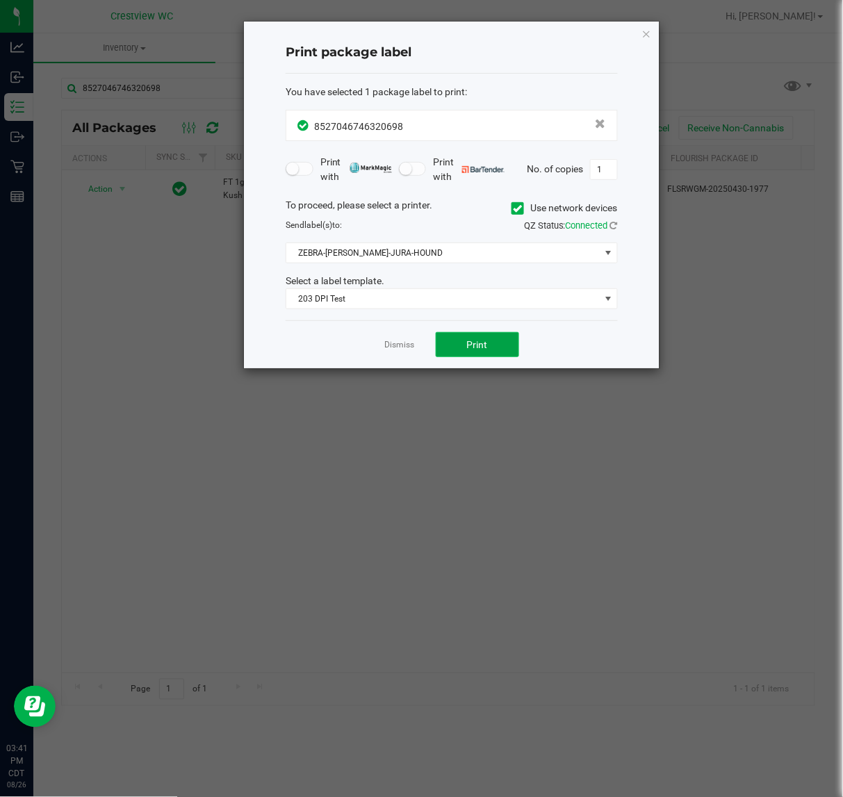
click at [477, 348] on span "Print" at bounding box center [477, 344] width 21 height 11
click at [398, 351] on link "Dismiss" at bounding box center [400, 345] width 30 height 12
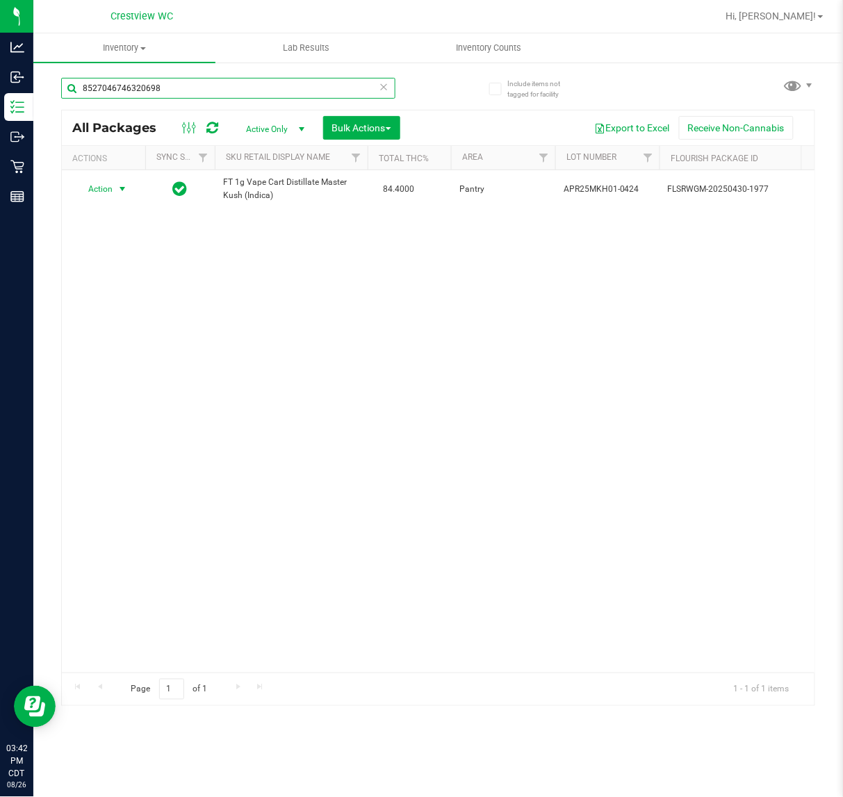
click at [242, 85] on input "8527046746320698" at bounding box center [228, 88] width 334 height 21
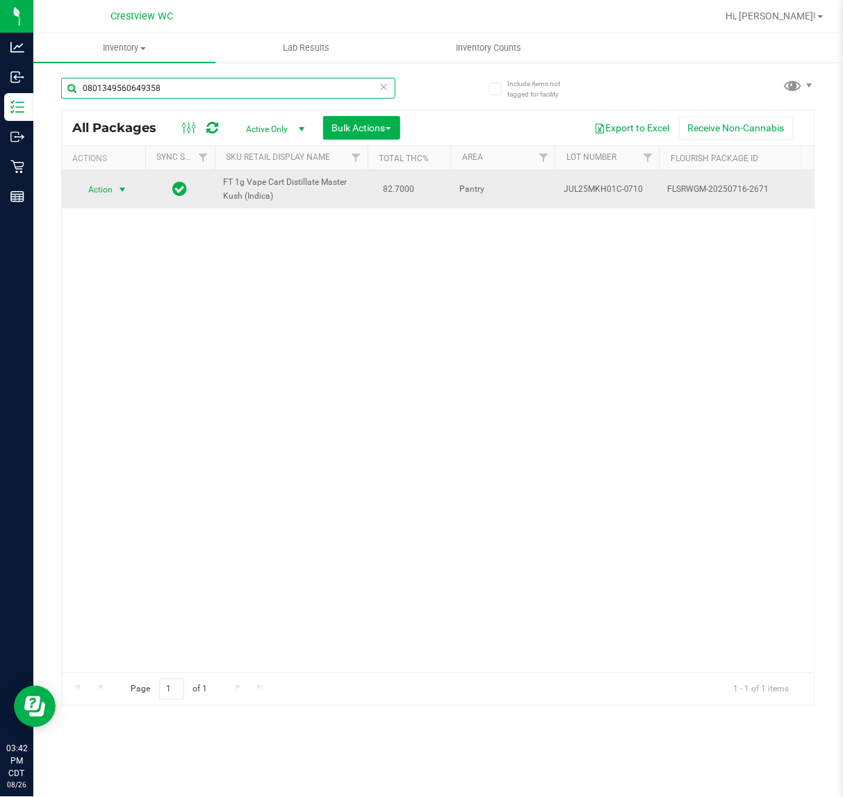
type input "0801349560649358"
click at [120, 188] on span "select" at bounding box center [122, 189] width 11 height 11
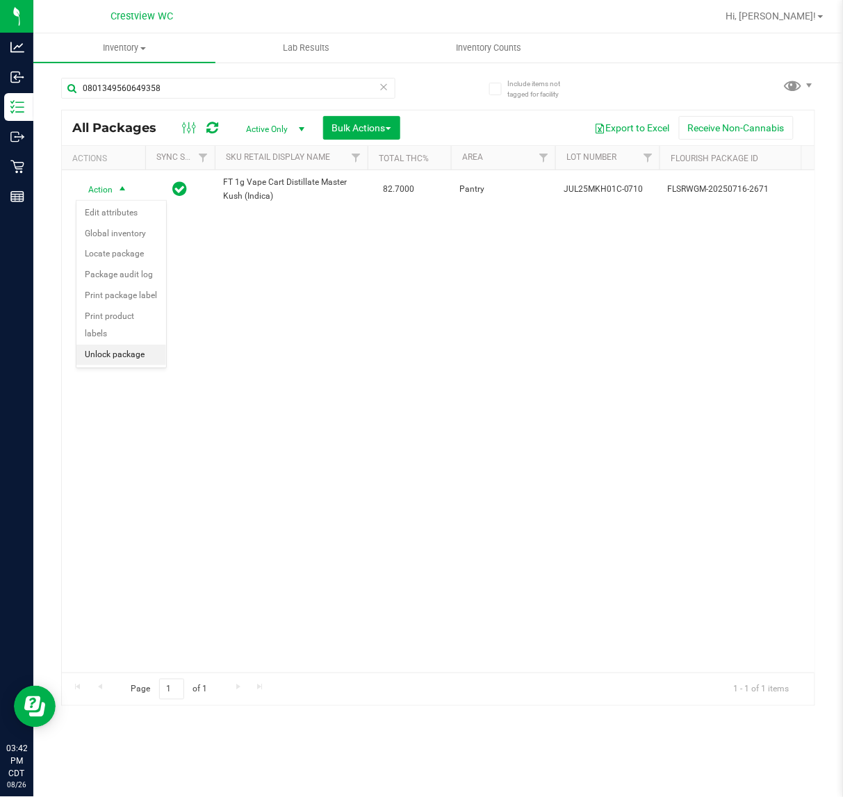
click at [132, 346] on li "Unlock package" at bounding box center [121, 355] width 90 height 21
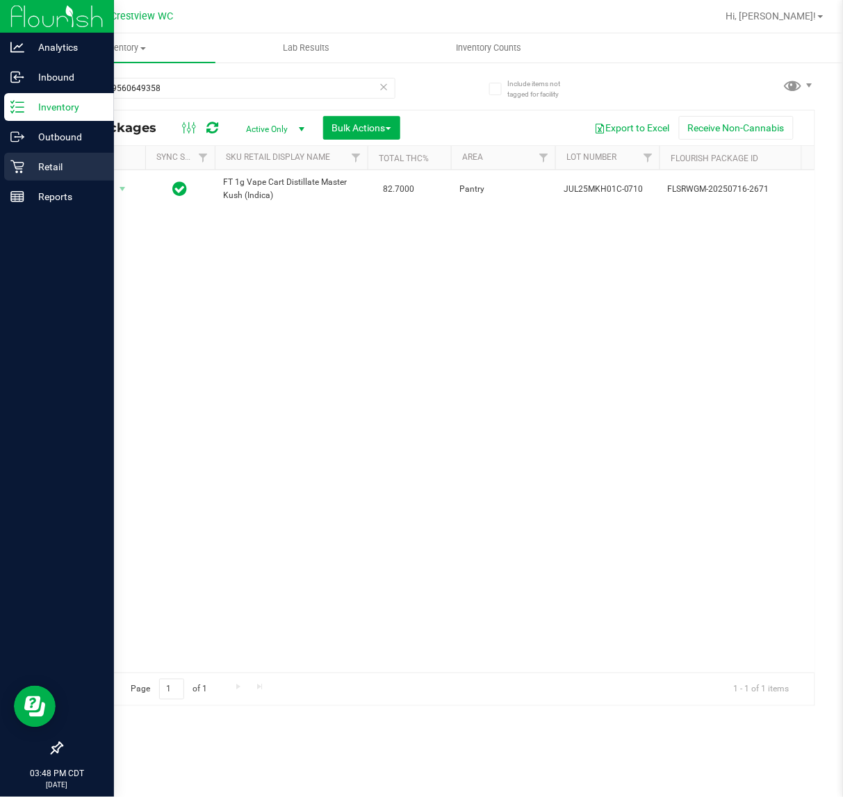
click at [33, 172] on p "Retail" at bounding box center [65, 166] width 83 height 17
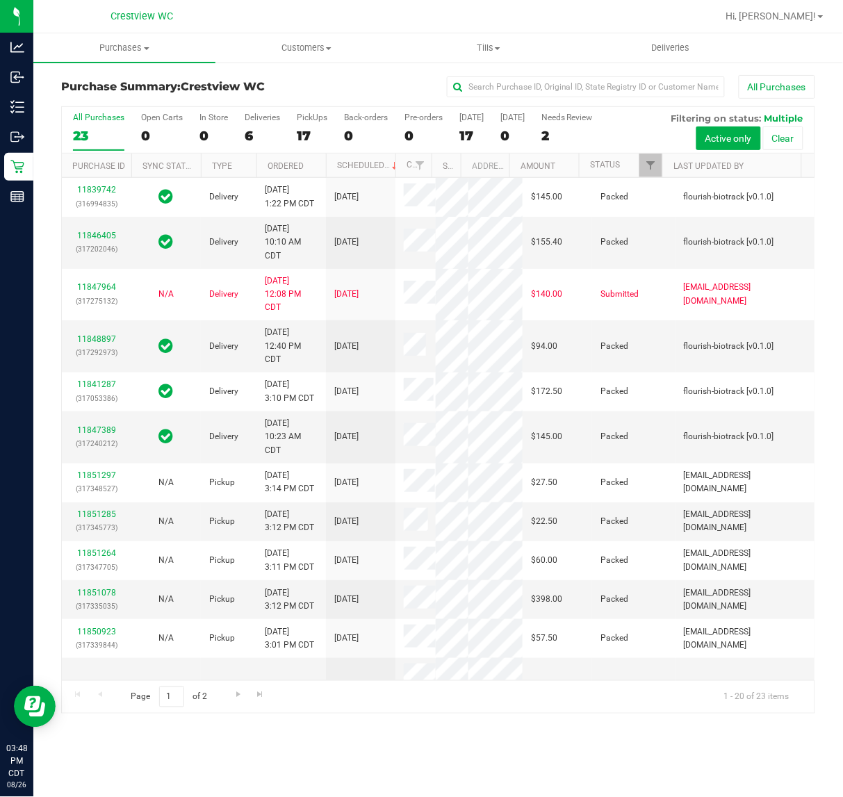
click at [308, 140] on div "17" at bounding box center [312, 136] width 31 height 16
click at [0, 0] on input "PickUps 17" at bounding box center [0, 0] width 0 height 0
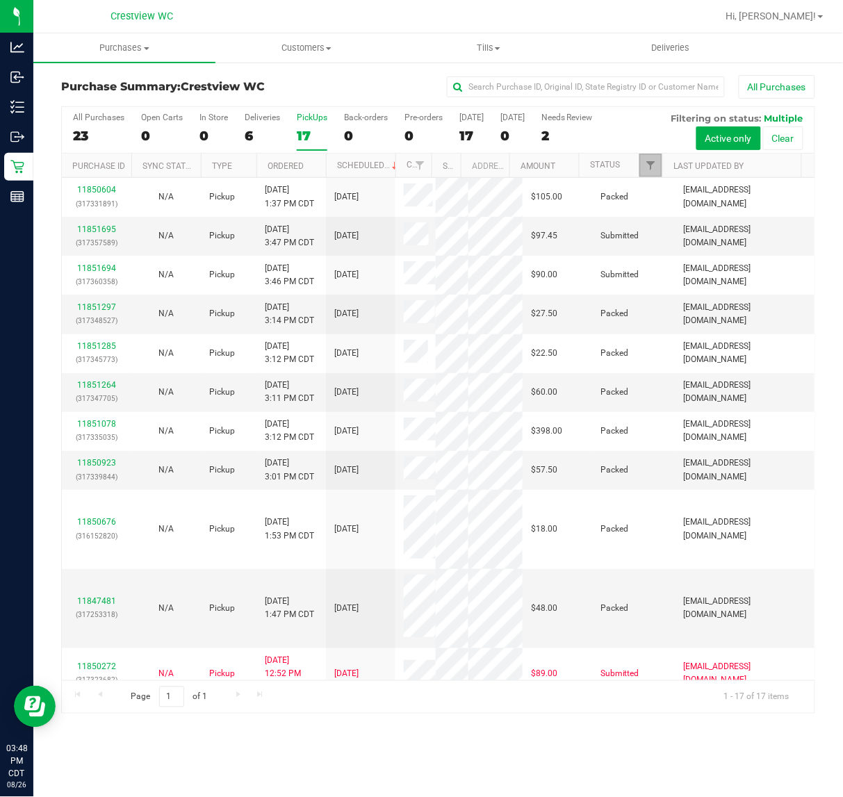
click at [651, 169] on span "Filter" at bounding box center [650, 165] width 11 height 11
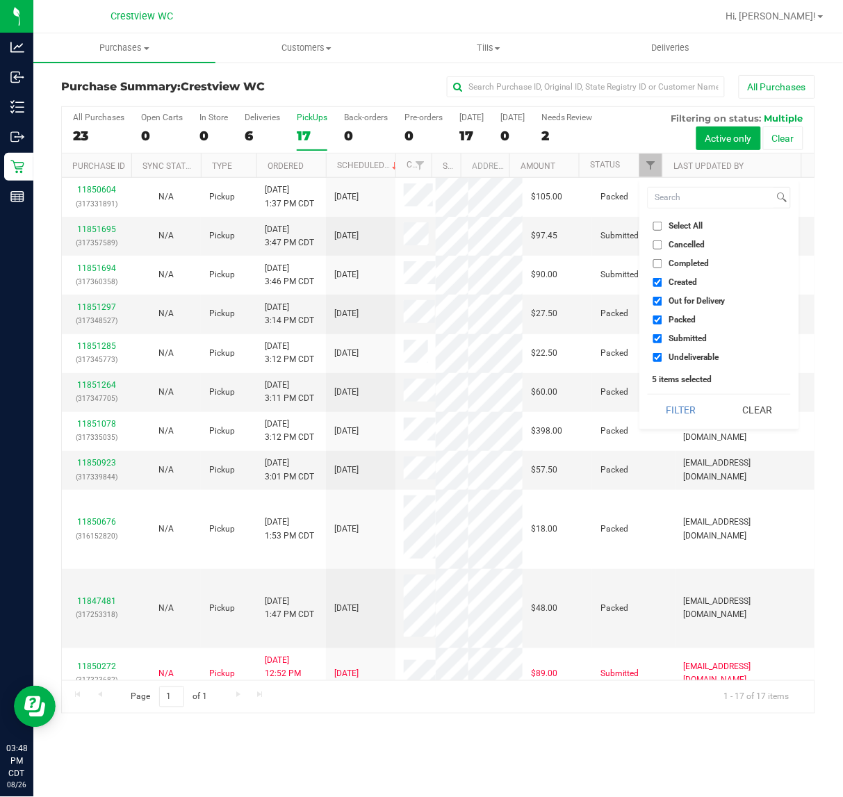
drag, startPoint x: 688, startPoint y: 279, endPoint x: 688, endPoint y: 292, distance: 12.5
click at [688, 280] on span "Created" at bounding box center [683, 282] width 28 height 8
click at [662, 280] on input "Created" at bounding box center [657, 282] width 9 height 9
checkbox input "false"
drag, startPoint x: 686, startPoint y: 302, endPoint x: 685, endPoint y: 310, distance: 7.8
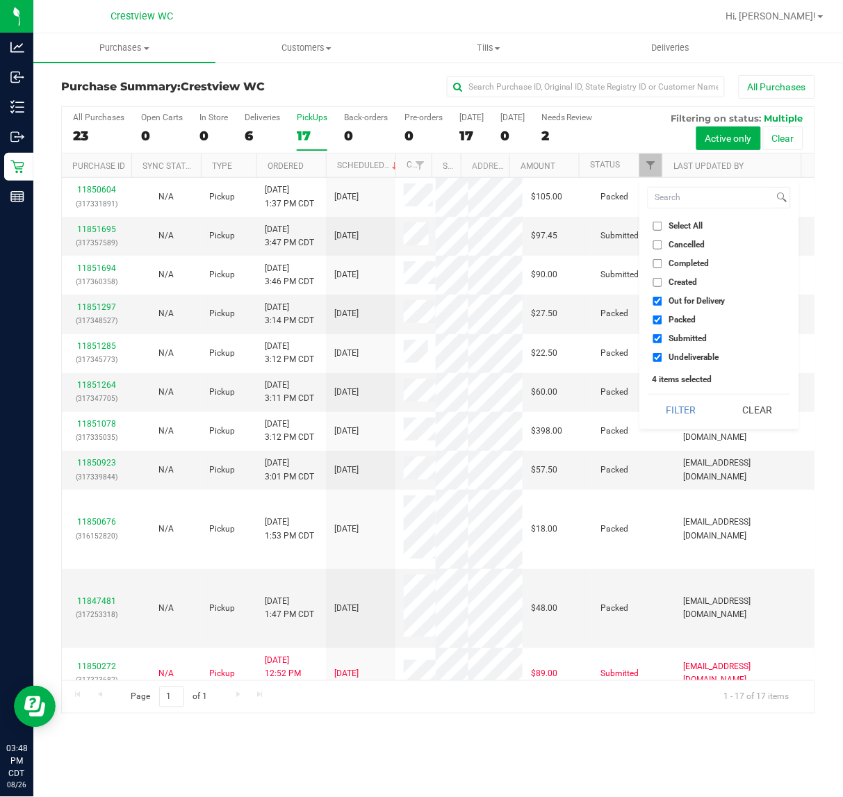
click at [686, 304] on span "Out for Delivery" at bounding box center [697, 301] width 57 height 8
click at [662, 304] on input "Out for Delivery" at bounding box center [657, 301] width 9 height 9
checkbox input "false"
click at [682, 320] on span "Packed" at bounding box center [682, 320] width 27 height 8
click at [662, 320] on input "Packed" at bounding box center [657, 320] width 9 height 9
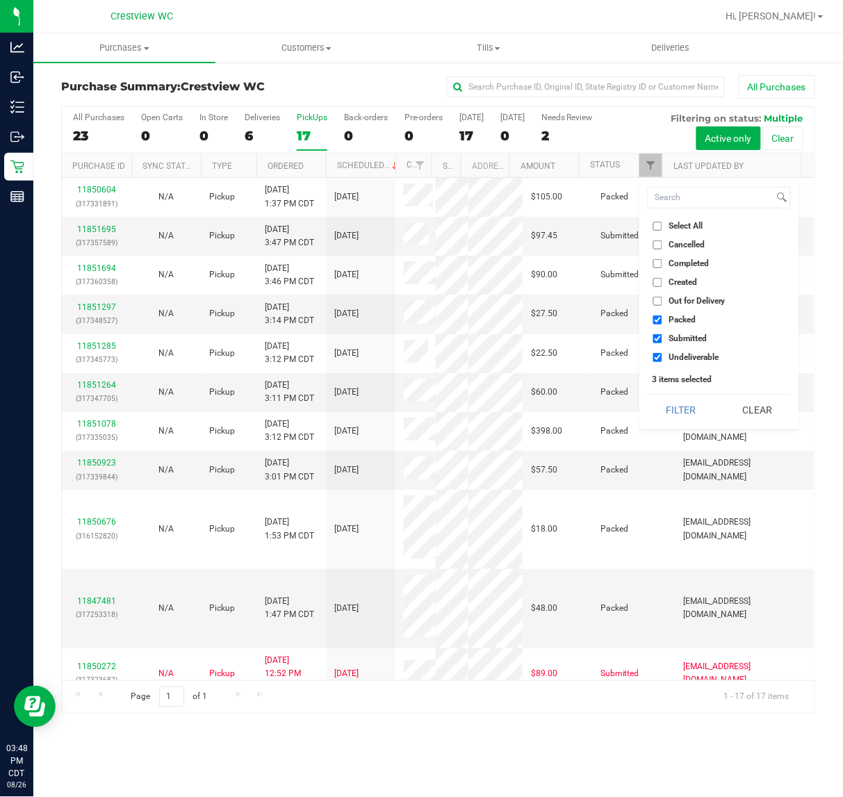
checkbox input "false"
click at [685, 361] on span "Undeliverable" at bounding box center [694, 357] width 50 height 8
click at [662, 361] on input "Undeliverable" at bounding box center [657, 357] width 9 height 9
checkbox input "false"
click at [683, 420] on button "Filter" at bounding box center [681, 410] width 67 height 31
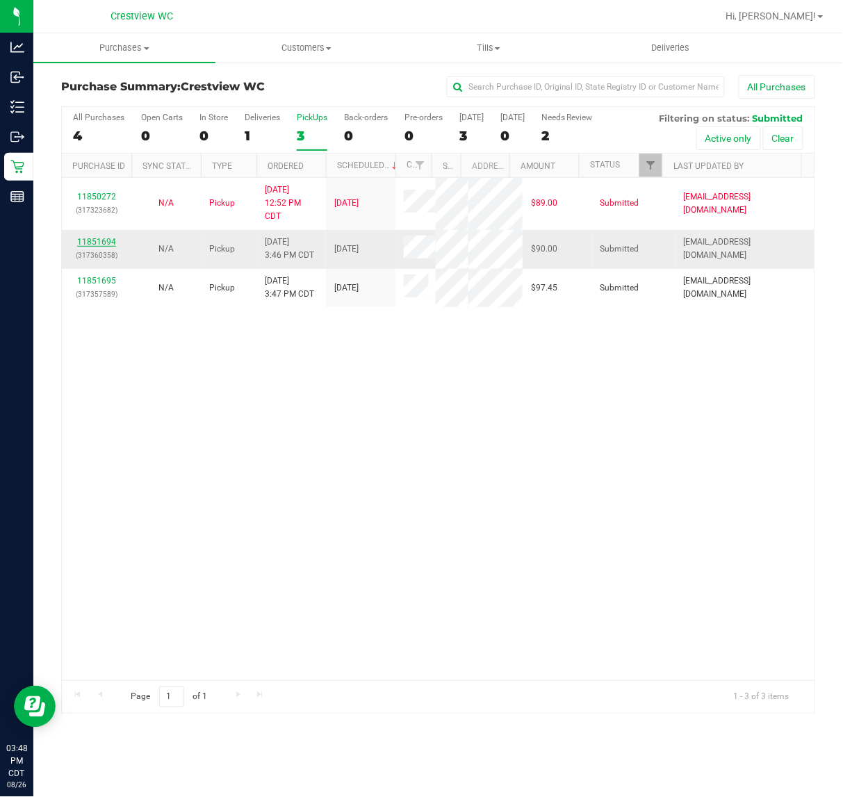
click at [101, 247] on link "11851694" at bounding box center [96, 242] width 39 height 10
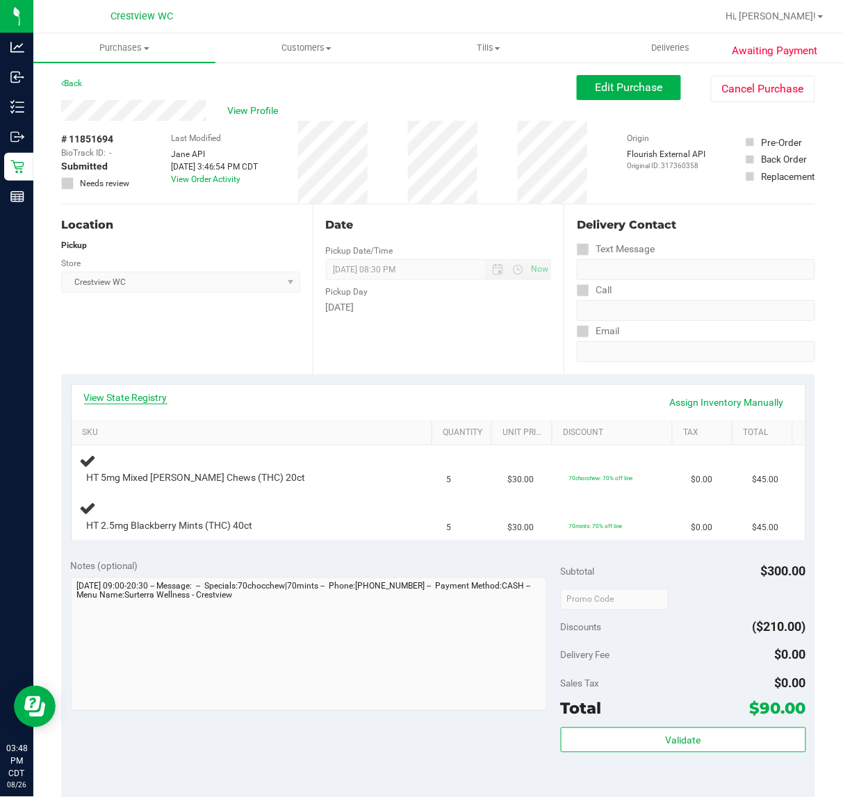
click at [102, 400] on link "View State Registry" at bounding box center [125, 398] width 83 height 14
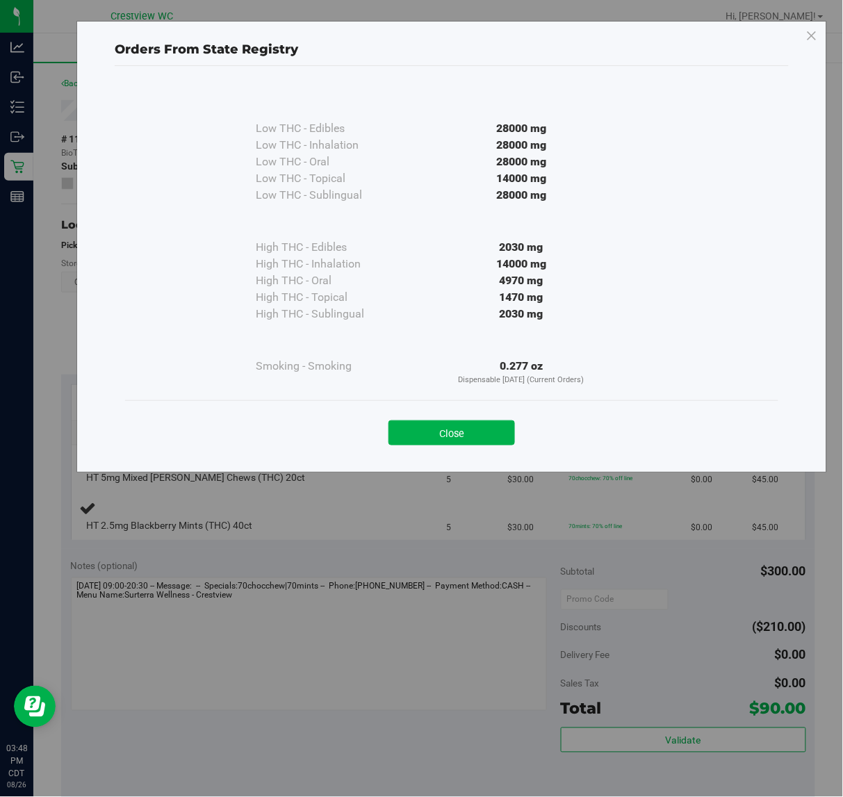
click at [468, 453] on div "Close" at bounding box center [451, 428] width 653 height 56
click at [500, 439] on button "Close" at bounding box center [452, 432] width 126 height 25
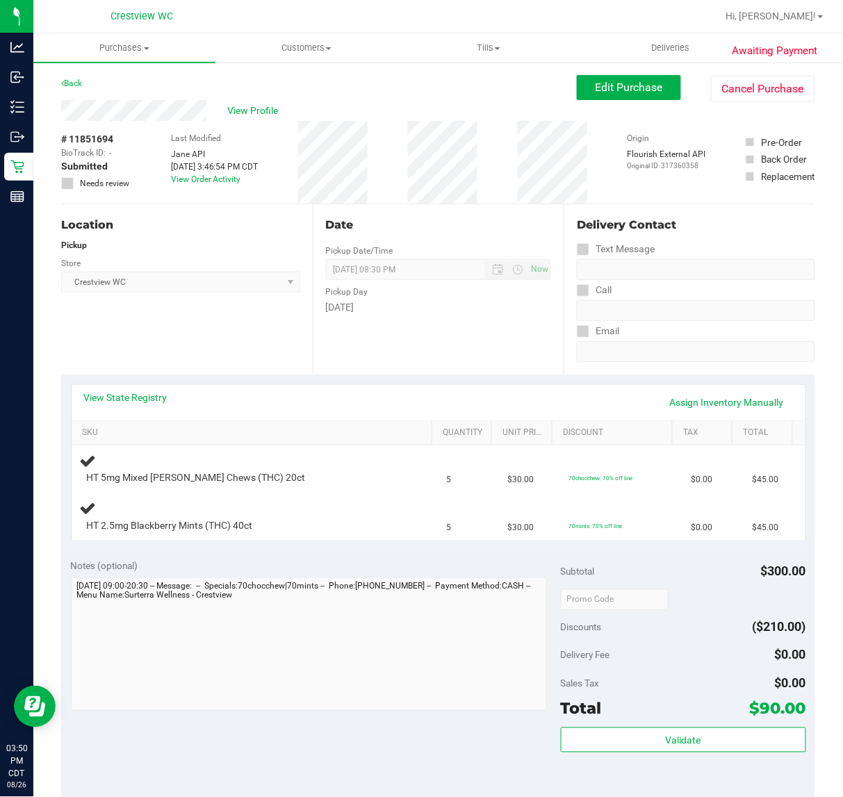
click at [193, 345] on div "Location Pickup Store Crestview WC Select Store [PERSON_NAME][GEOGRAPHIC_DATA] …" at bounding box center [187, 289] width 252 height 170
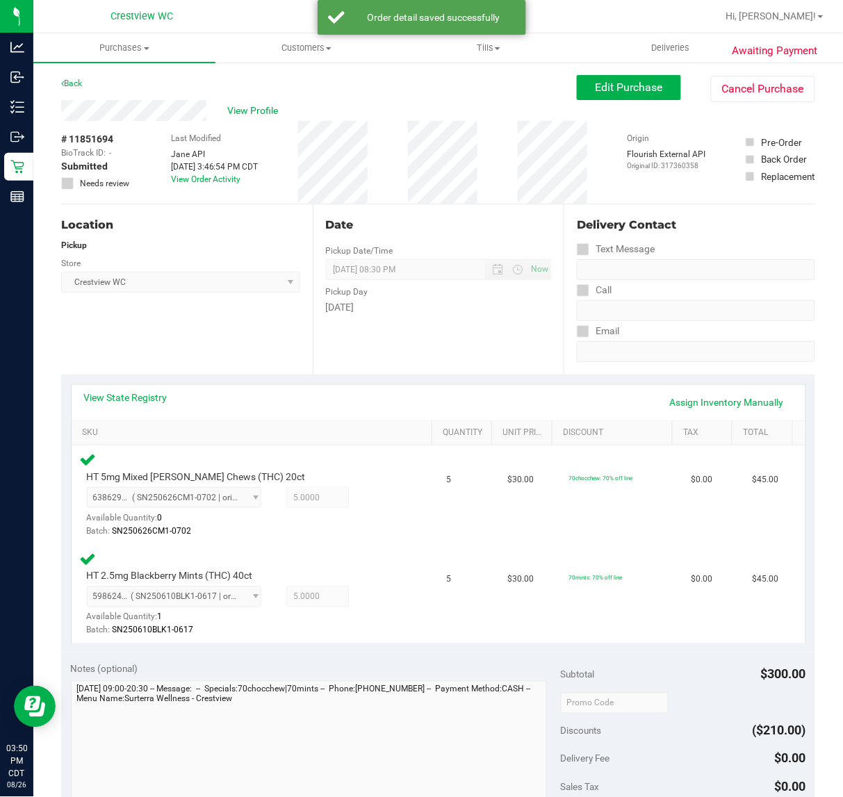
scroll to position [248, 0]
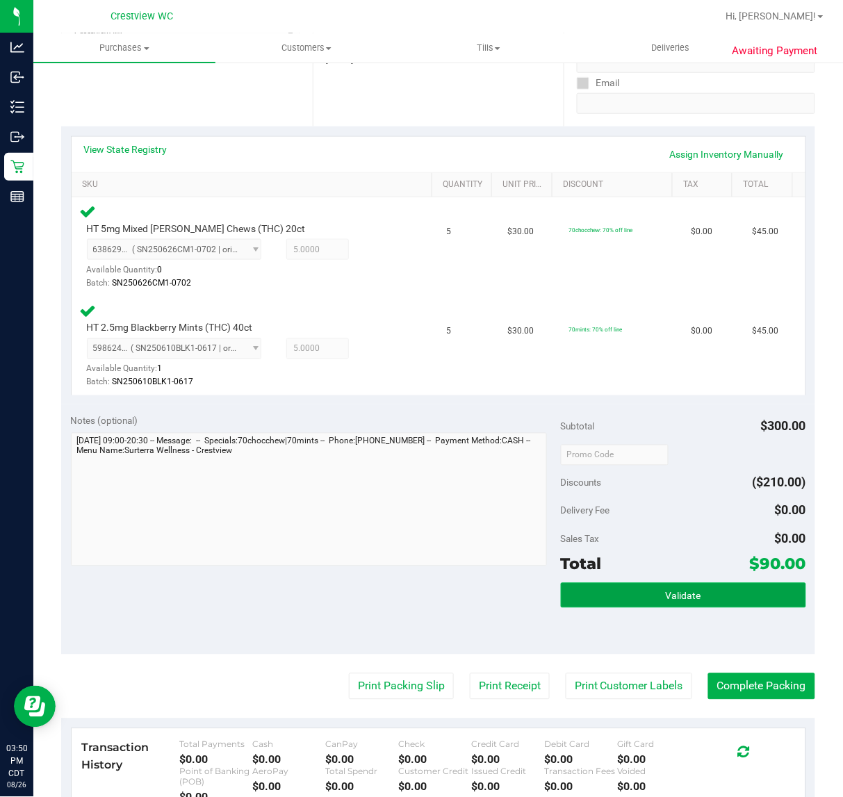
click at [666, 591] on span "Validate" at bounding box center [683, 596] width 35 height 11
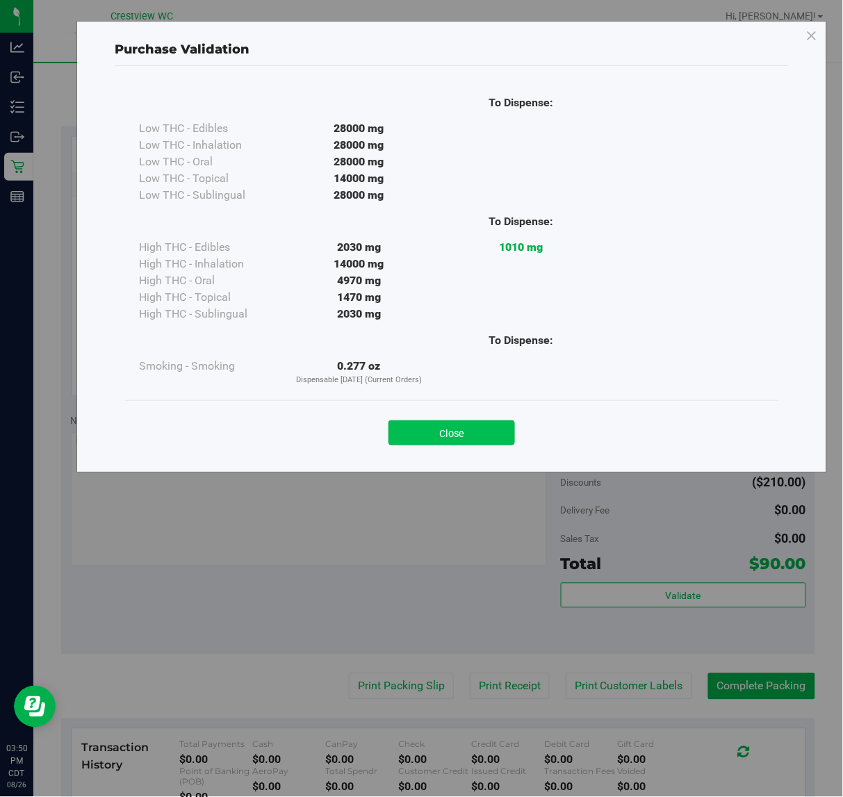
click at [481, 436] on button "Close" at bounding box center [452, 432] width 126 height 25
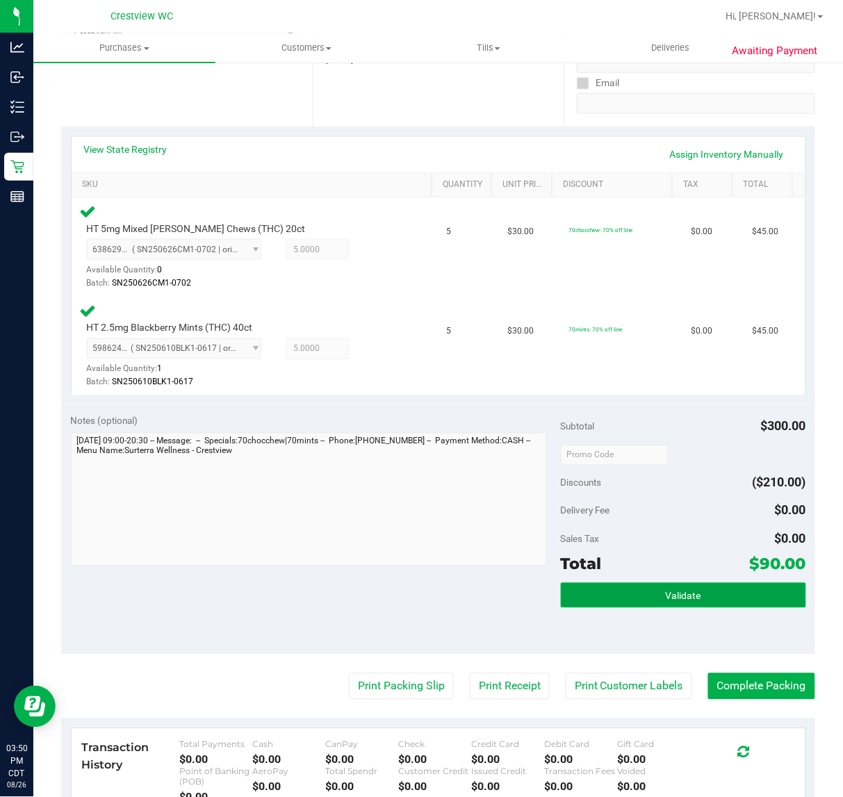
click at [689, 605] on button "Validate" at bounding box center [683, 595] width 245 height 25
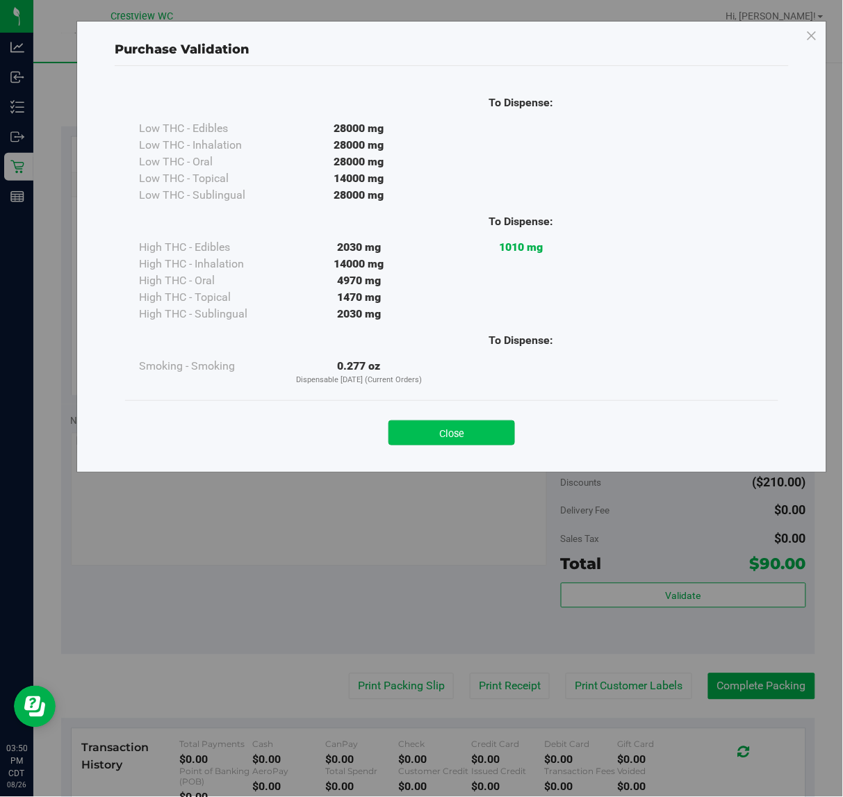
click at [473, 427] on button "Close" at bounding box center [452, 432] width 126 height 25
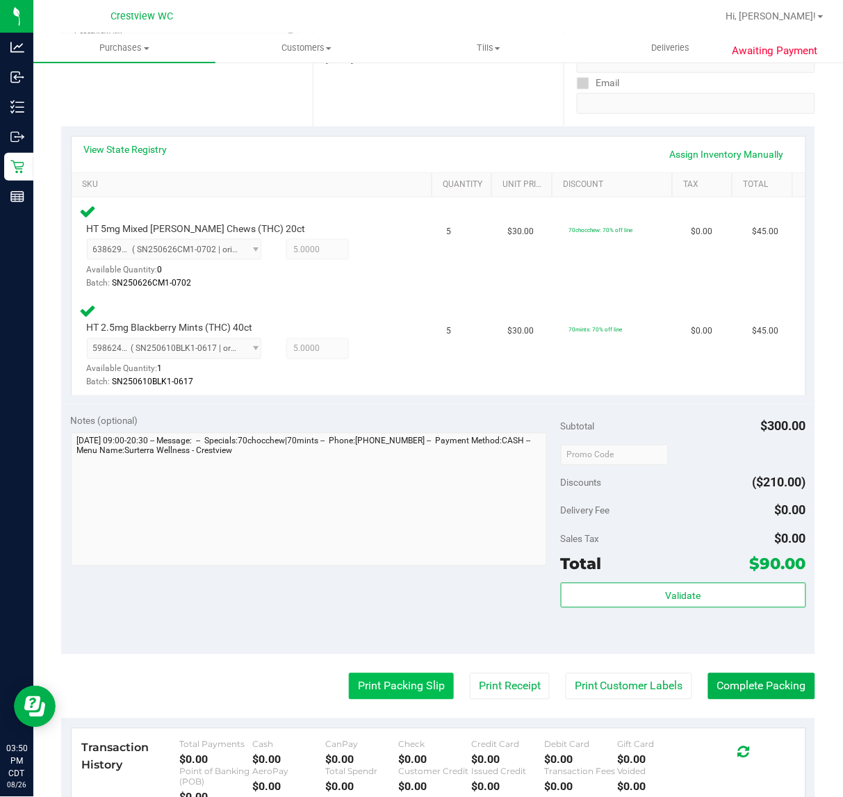
click at [376, 682] on button "Print Packing Slip" at bounding box center [401, 686] width 105 height 26
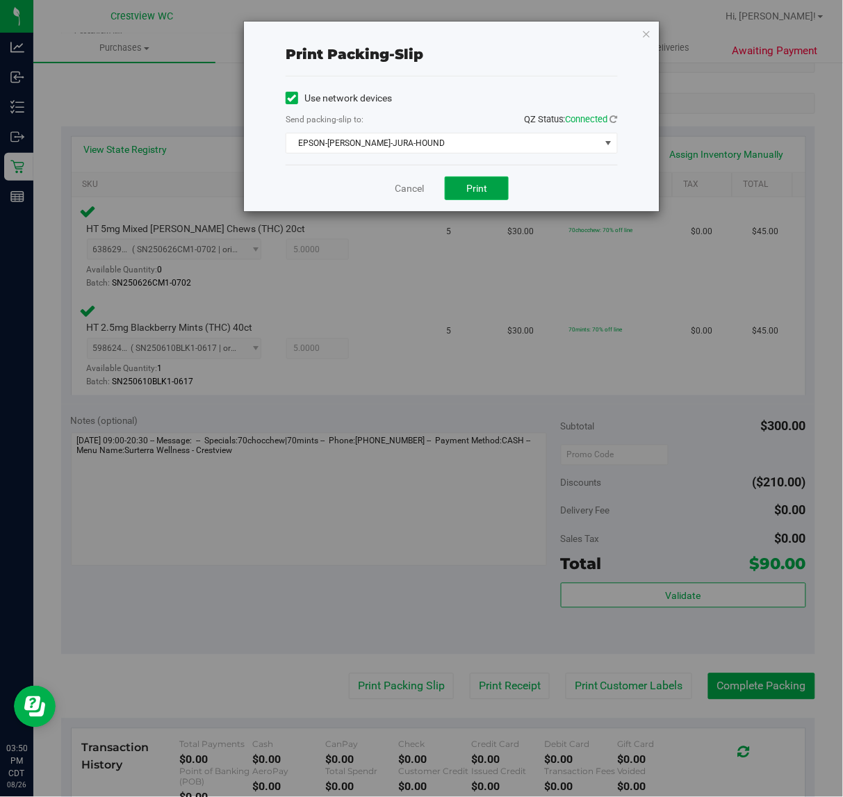
click at [485, 197] on button "Print" at bounding box center [477, 189] width 64 height 24
click at [397, 189] on link "Cancel" at bounding box center [409, 188] width 29 height 15
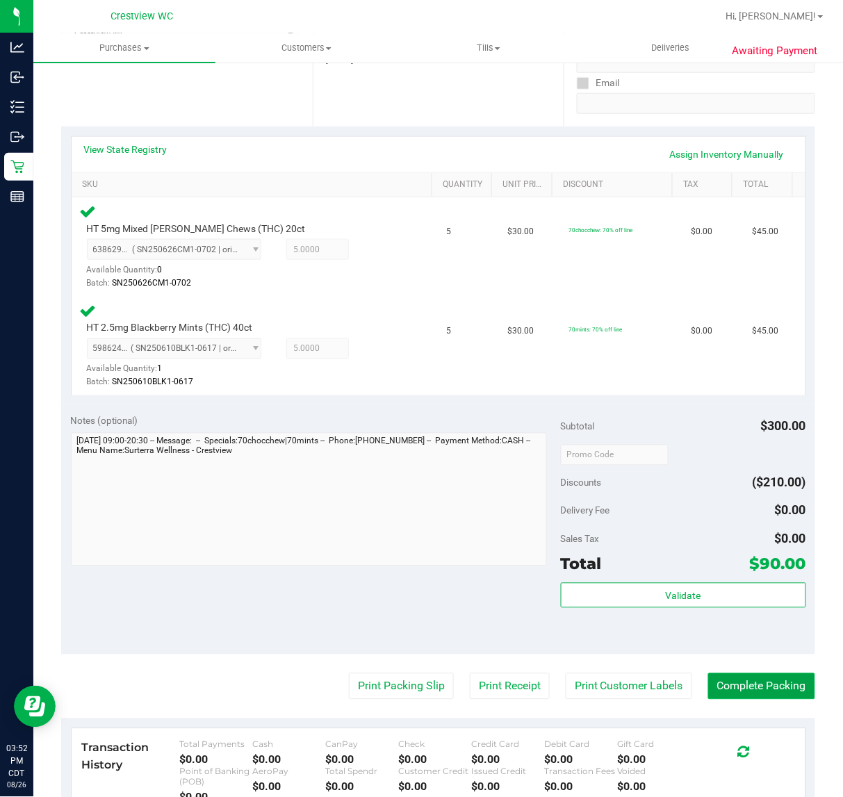
click at [746, 689] on button "Complete Packing" at bounding box center [761, 686] width 107 height 26
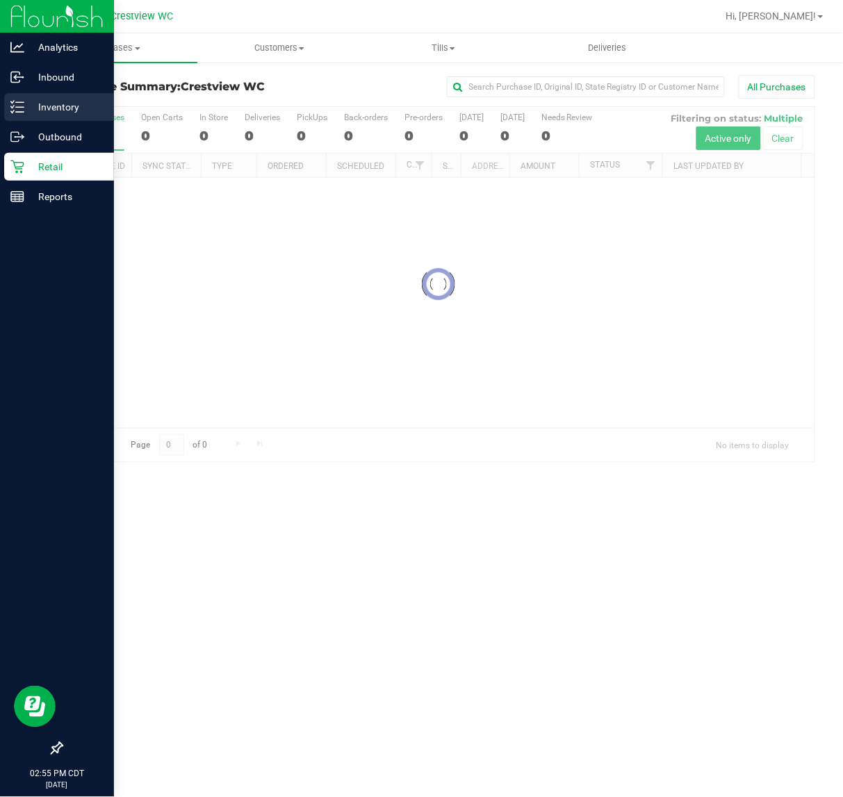
click at [28, 104] on p "Inventory" at bounding box center [65, 107] width 83 height 17
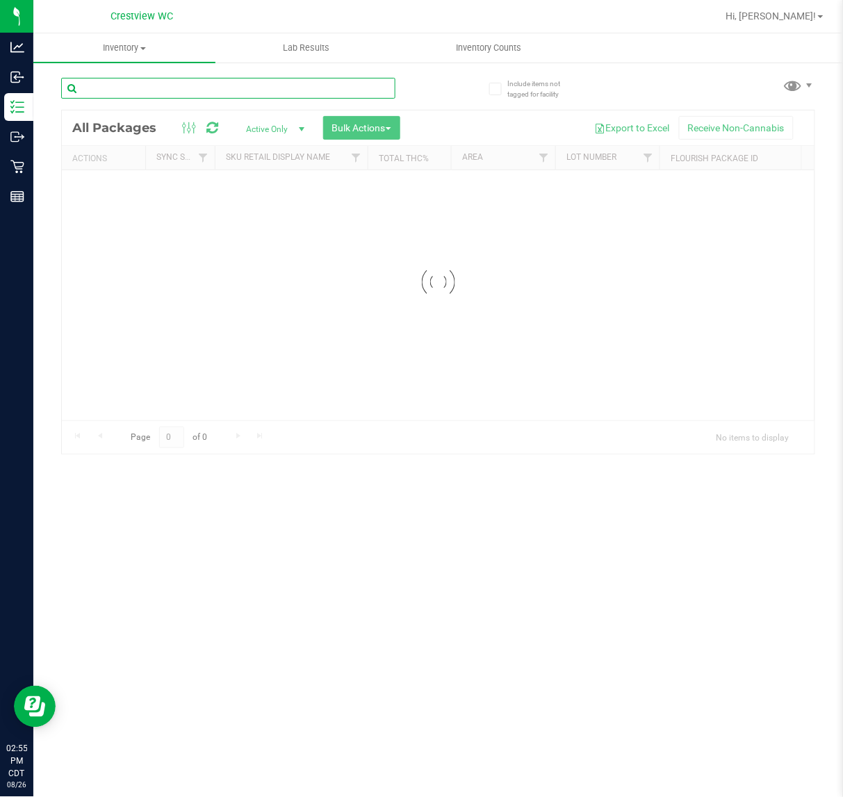
click at [161, 89] on input "text" at bounding box center [228, 88] width 334 height 21
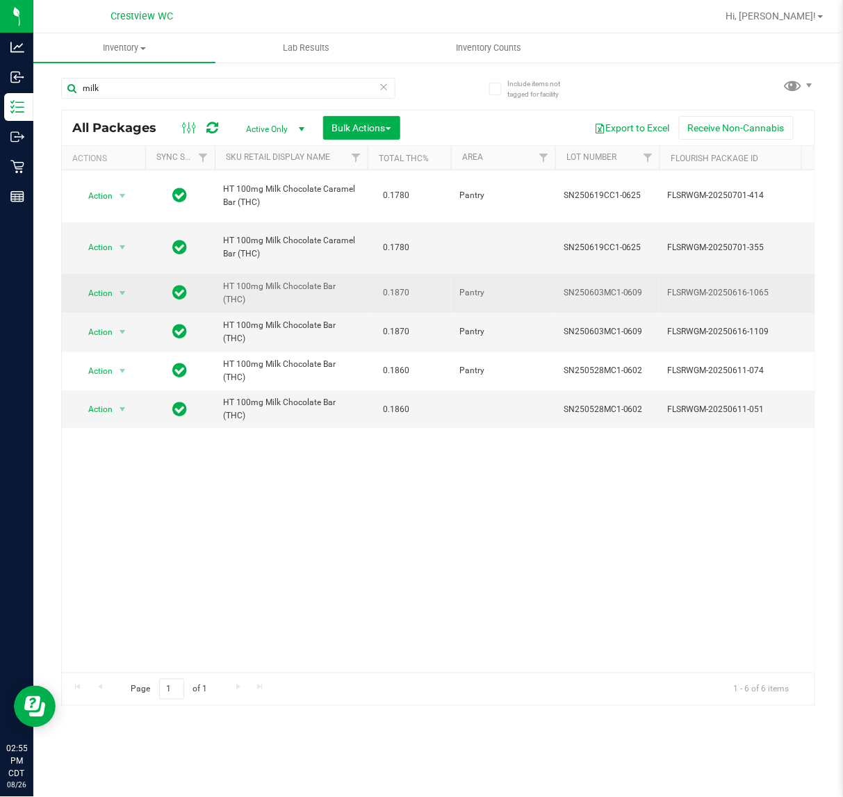
click at [278, 289] on span "HT 100mg Milk Chocolate Bar (THC)" at bounding box center [291, 293] width 136 height 26
copy td "HT 100mg Milk Chocolate Bar (THC)"
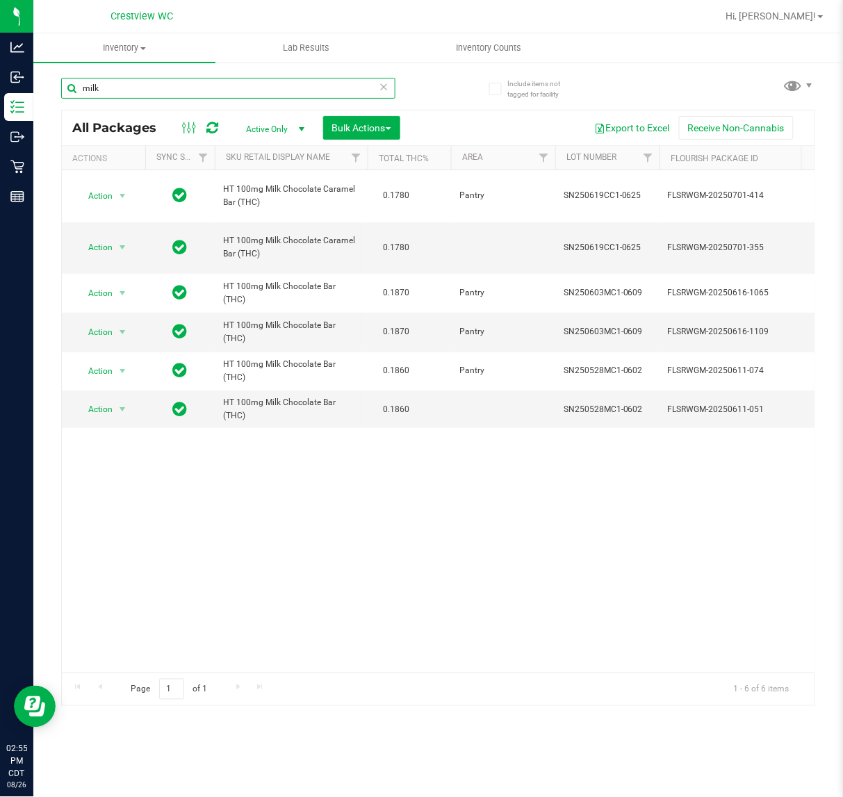
click at [210, 92] on input "milk" at bounding box center [228, 88] width 334 height 21
click at [210, 91] on input "milk" at bounding box center [228, 88] width 334 height 21
paste input "HT 100mg Milk Chocolate Bar (THC)"
type input "HT 100mg Milk Chocolate Bar (THC)"
click at [286, 564] on div "Action Action Edit attributes Global inventory Locate package Package audit log…" at bounding box center [438, 421] width 753 height 502
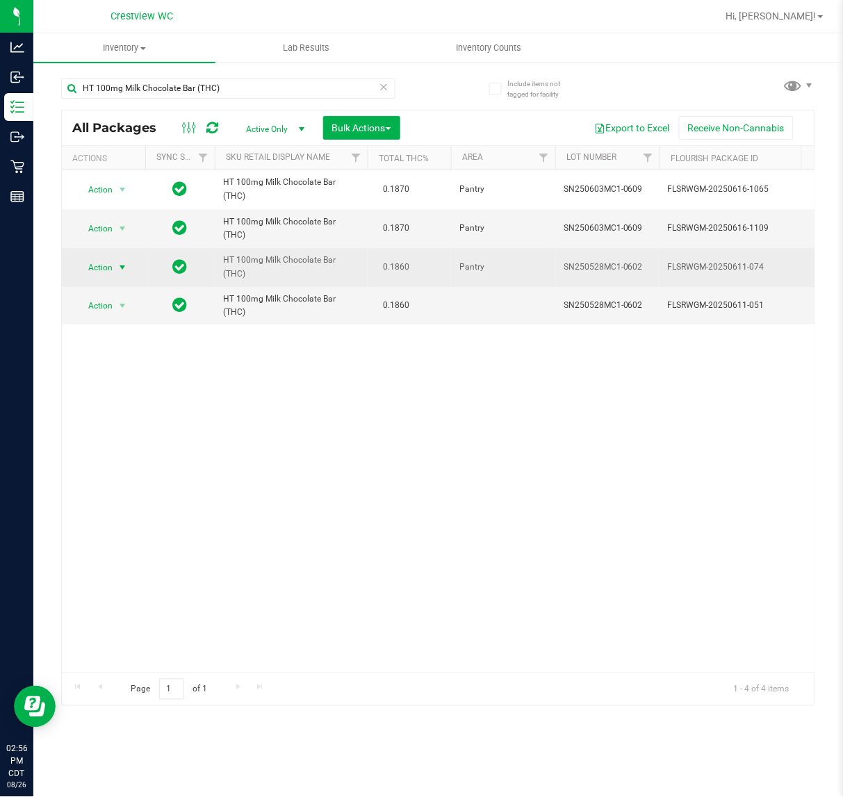
click at [95, 269] on span "Action" at bounding box center [95, 267] width 38 height 19
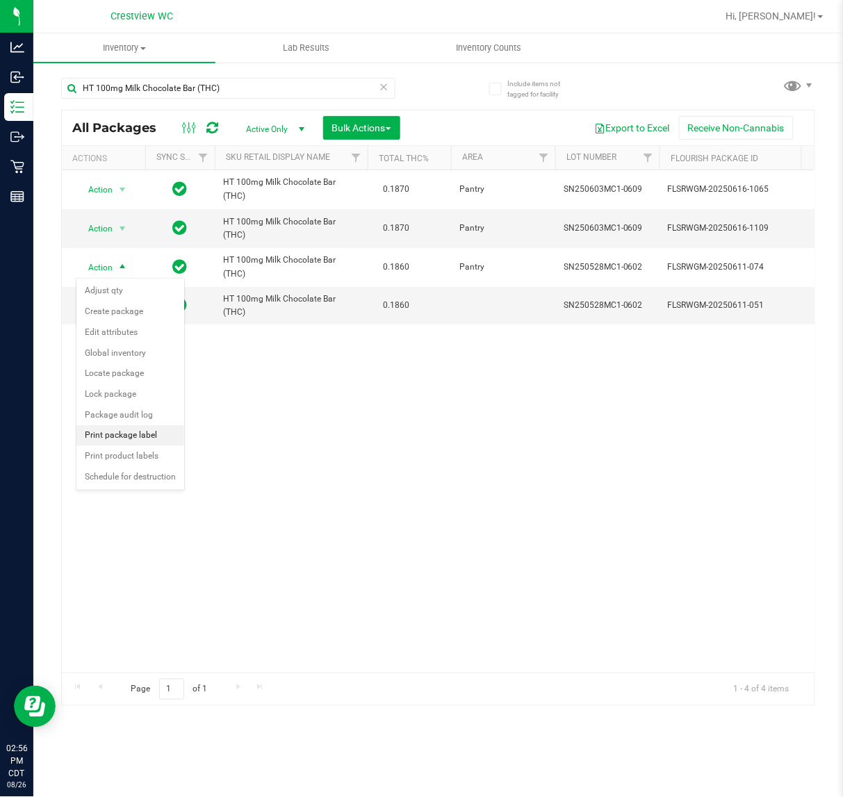
click at [140, 436] on li "Print package label" at bounding box center [130, 435] width 108 height 21
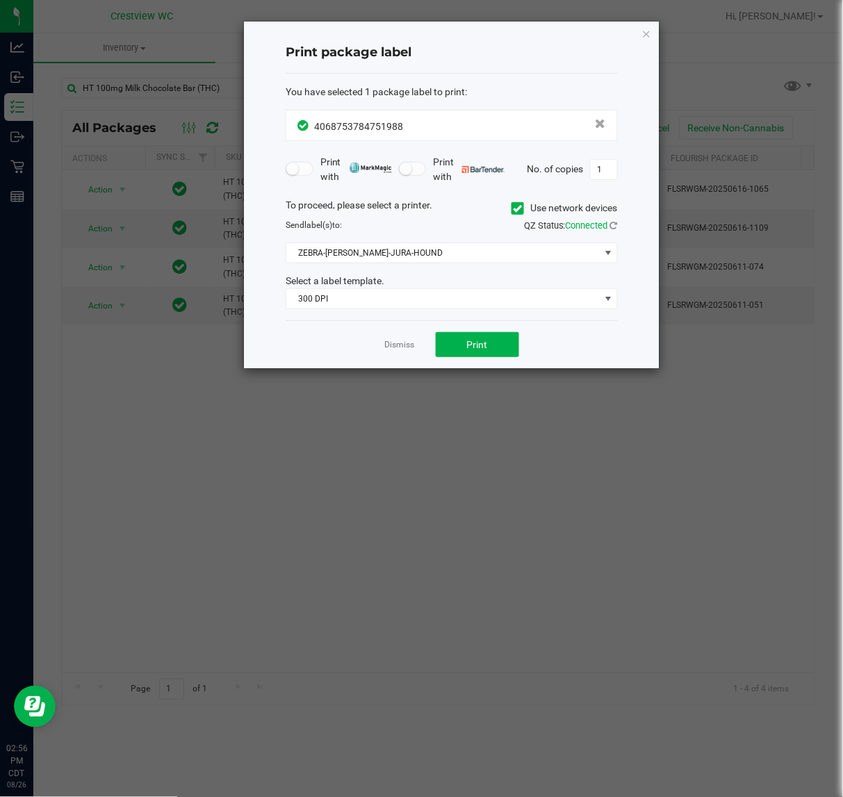
click at [491, 327] on div "Dismiss Print" at bounding box center [452, 344] width 332 height 48
click at [485, 337] on button "Print" at bounding box center [477, 344] width 83 height 25
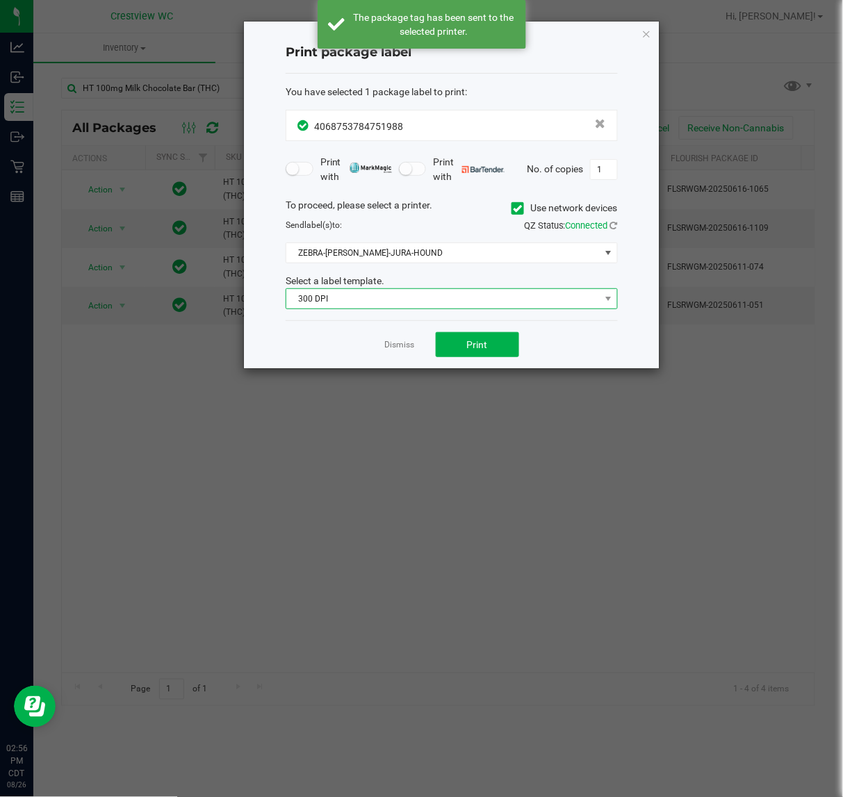
click at [475, 302] on span "300 DPI" at bounding box center [442, 298] width 313 height 19
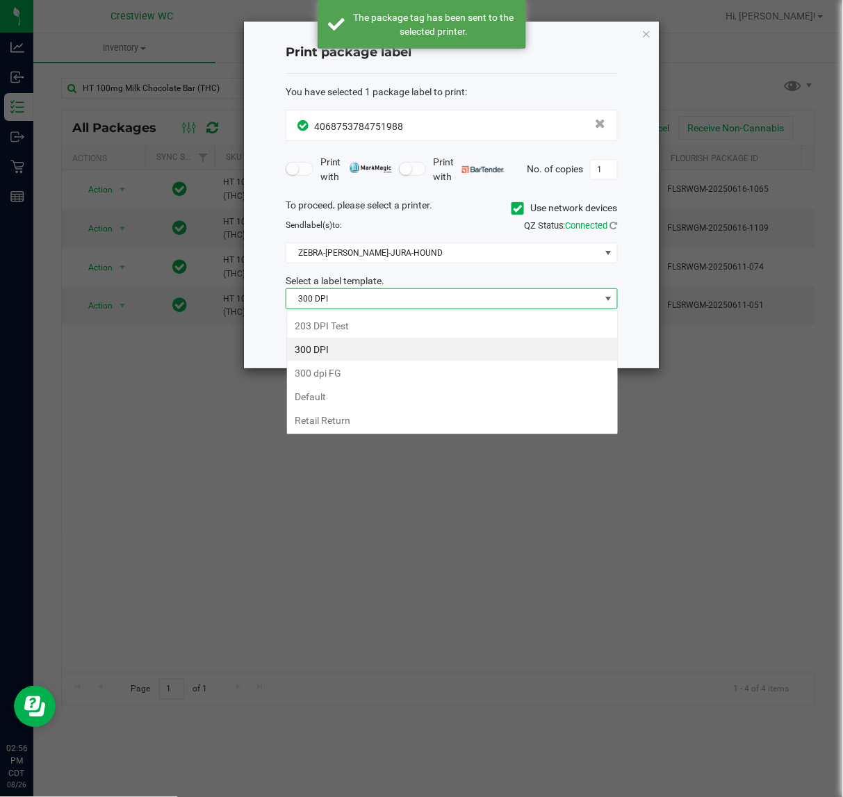
scroll to position [22, 332]
click at [400, 328] on li "203 DPI Test" at bounding box center [452, 326] width 331 height 24
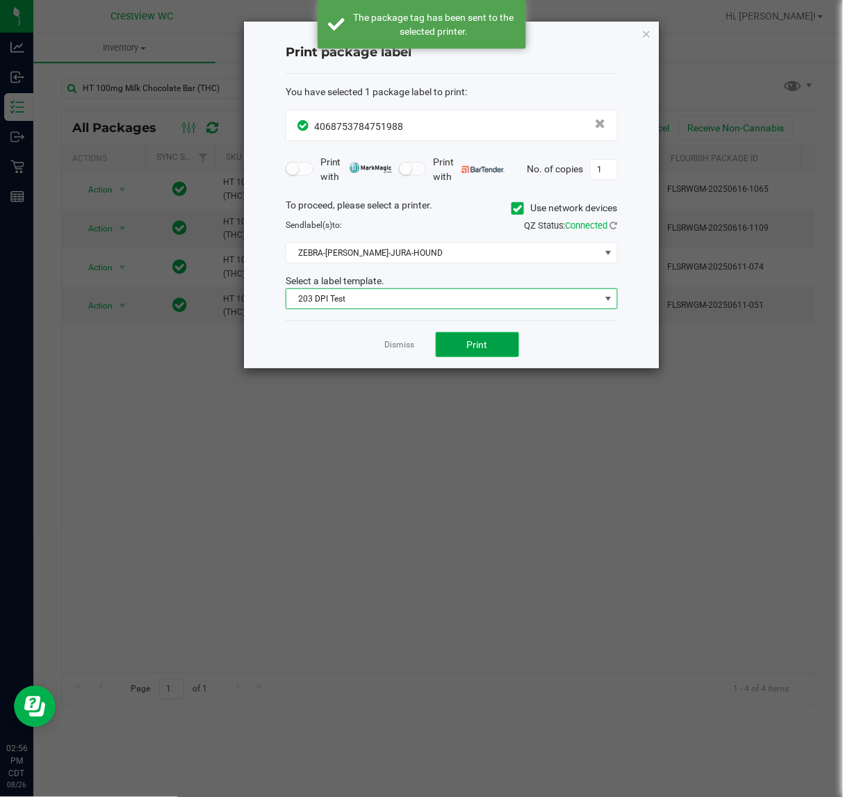
click at [478, 348] on span "Print" at bounding box center [477, 344] width 21 height 11
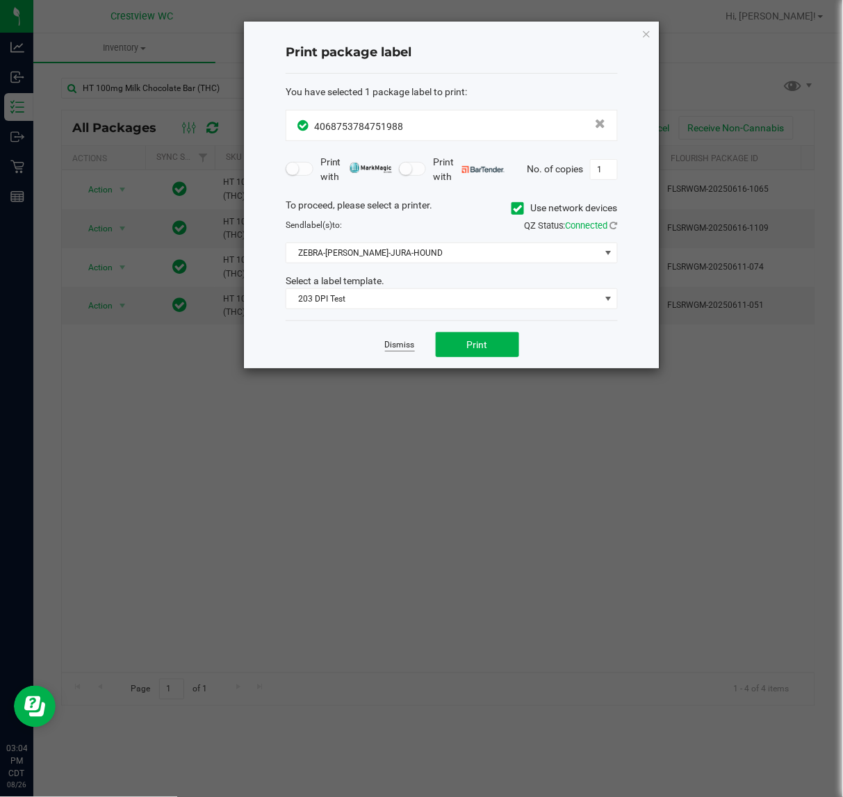
click at [414, 349] on link "Dismiss" at bounding box center [400, 345] width 30 height 12
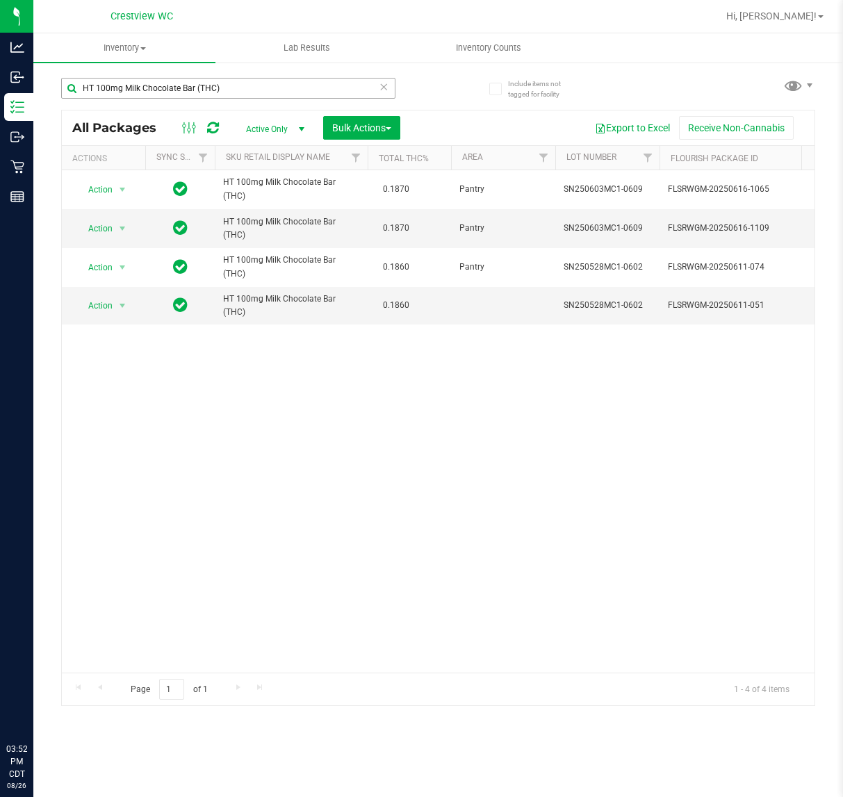
click at [249, 88] on input "HT 100mg Milk Chocolate Bar (THC)" at bounding box center [228, 88] width 334 height 21
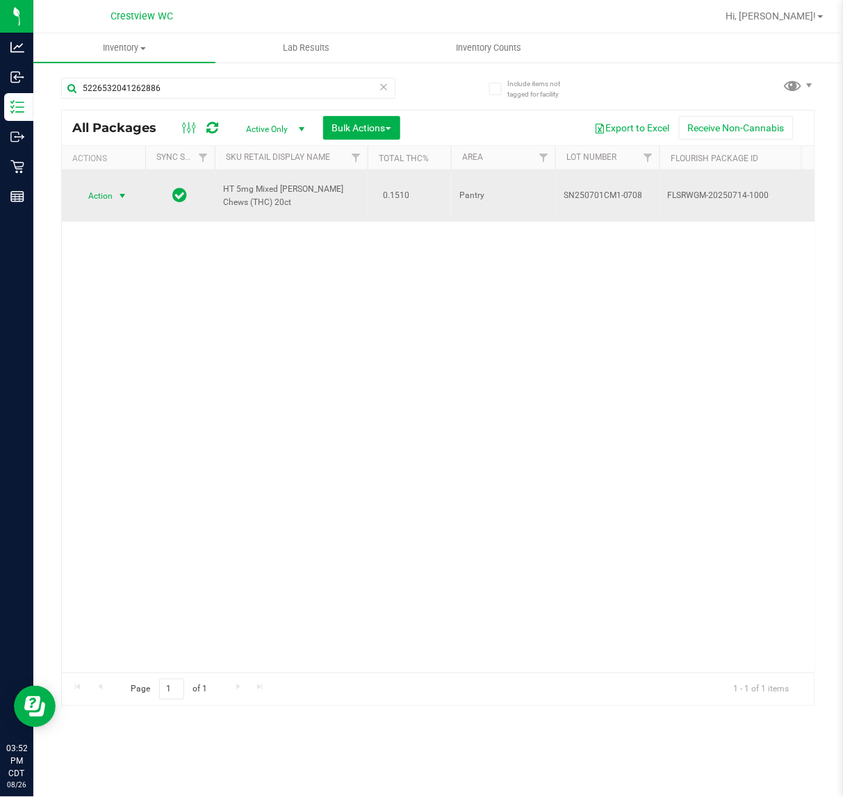
type input "5226532041262886"
click at [118, 190] on span "select" at bounding box center [122, 195] width 11 height 11
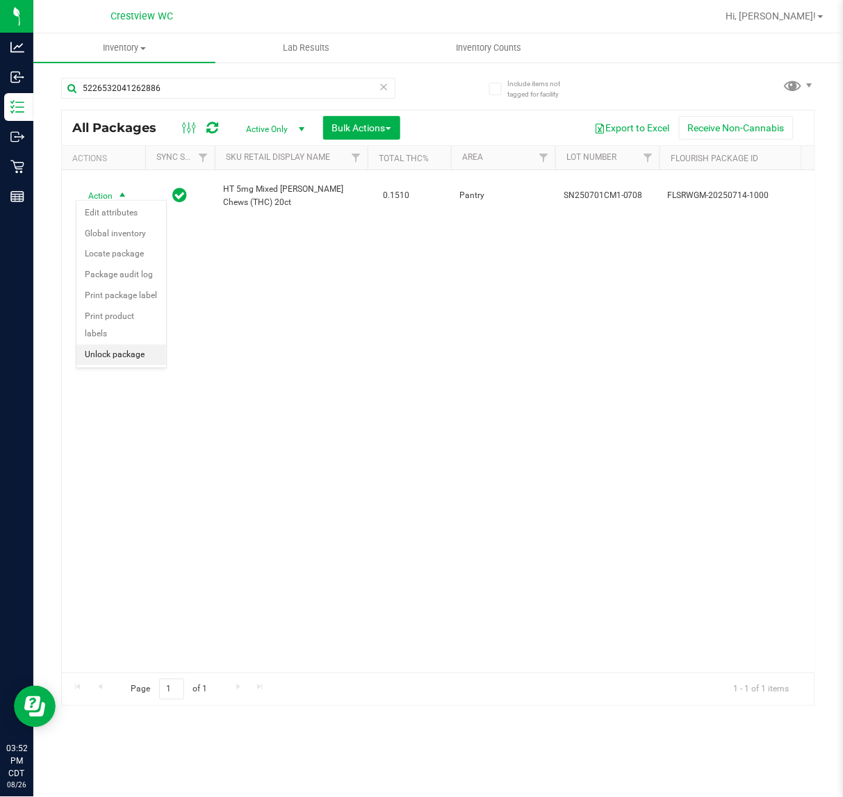
click at [126, 345] on li "Unlock package" at bounding box center [121, 355] width 90 height 21
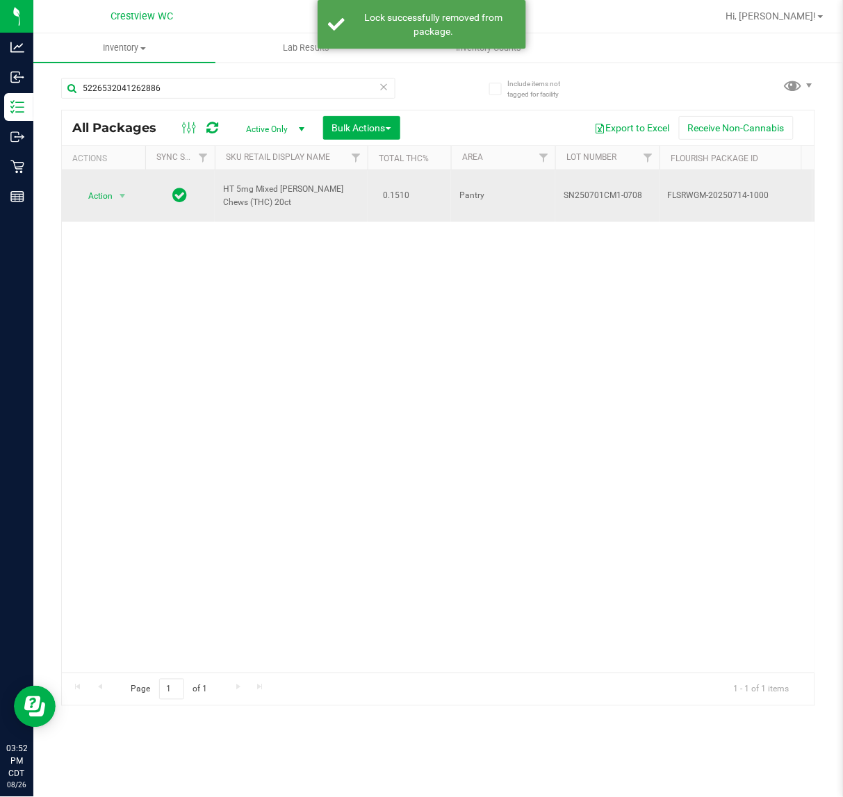
click at [99, 190] on span "Action" at bounding box center [95, 195] width 38 height 19
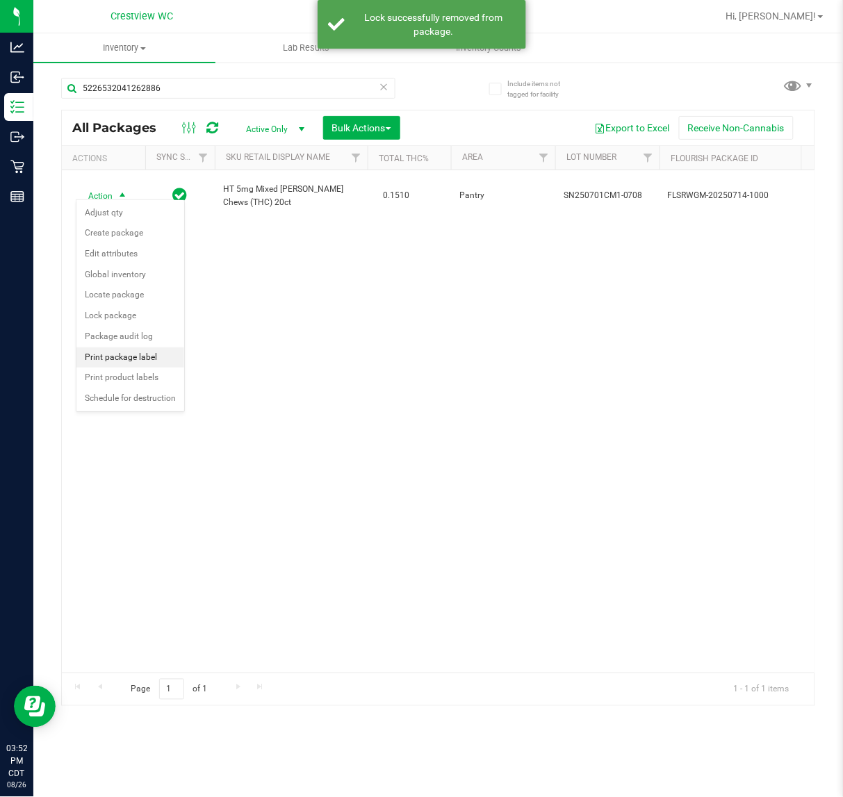
click at [153, 365] on li "Print package label" at bounding box center [130, 357] width 108 height 21
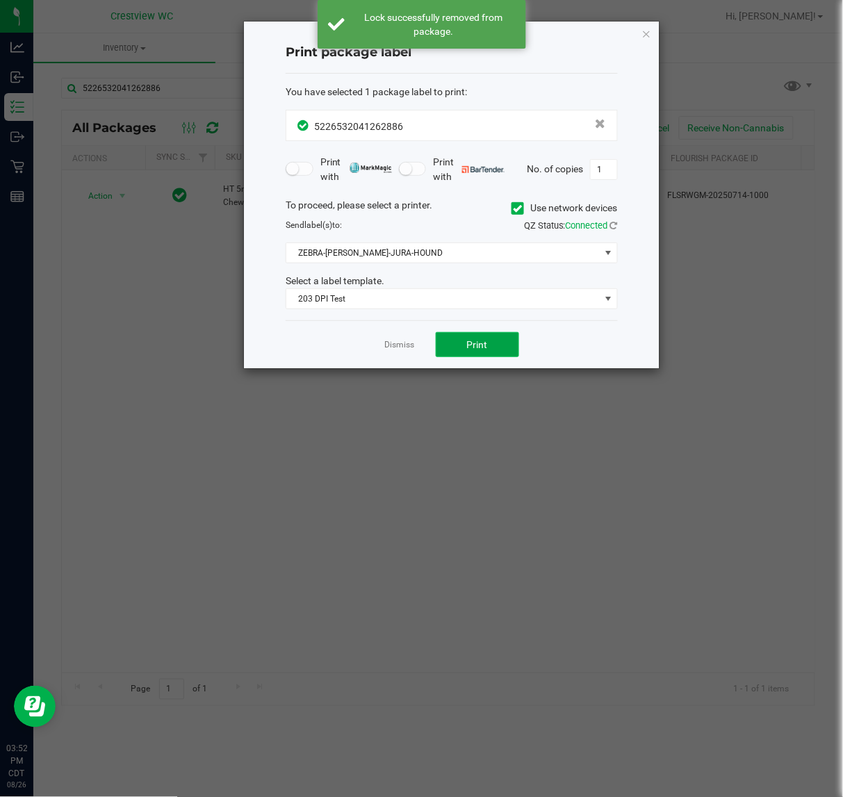
click at [477, 345] on span "Print" at bounding box center [477, 344] width 21 height 11
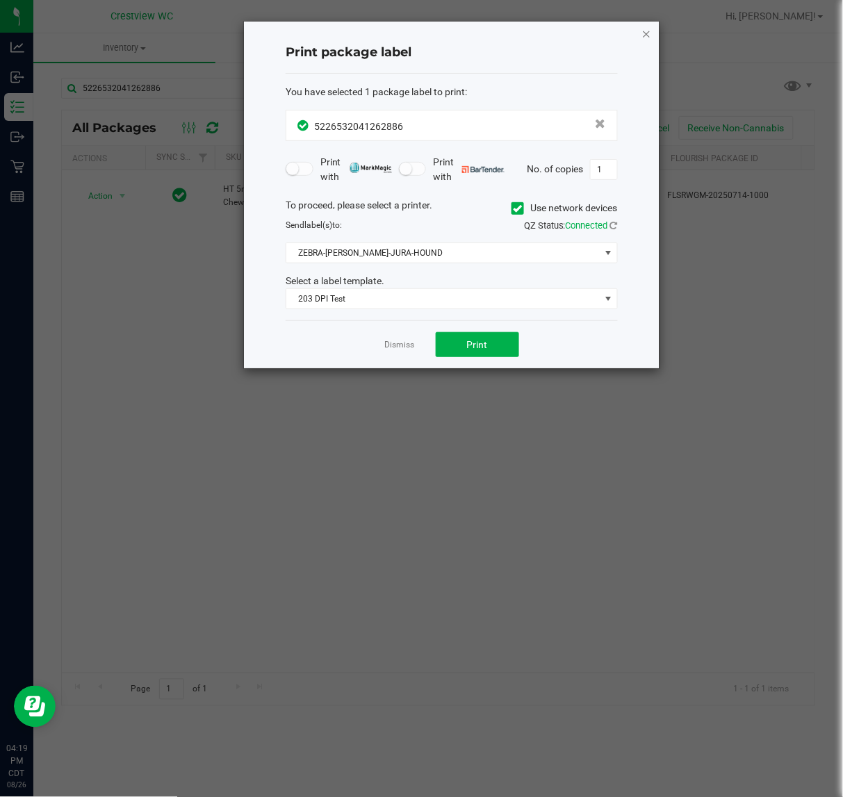
click at [650, 35] on icon "button" at bounding box center [646, 33] width 10 height 17
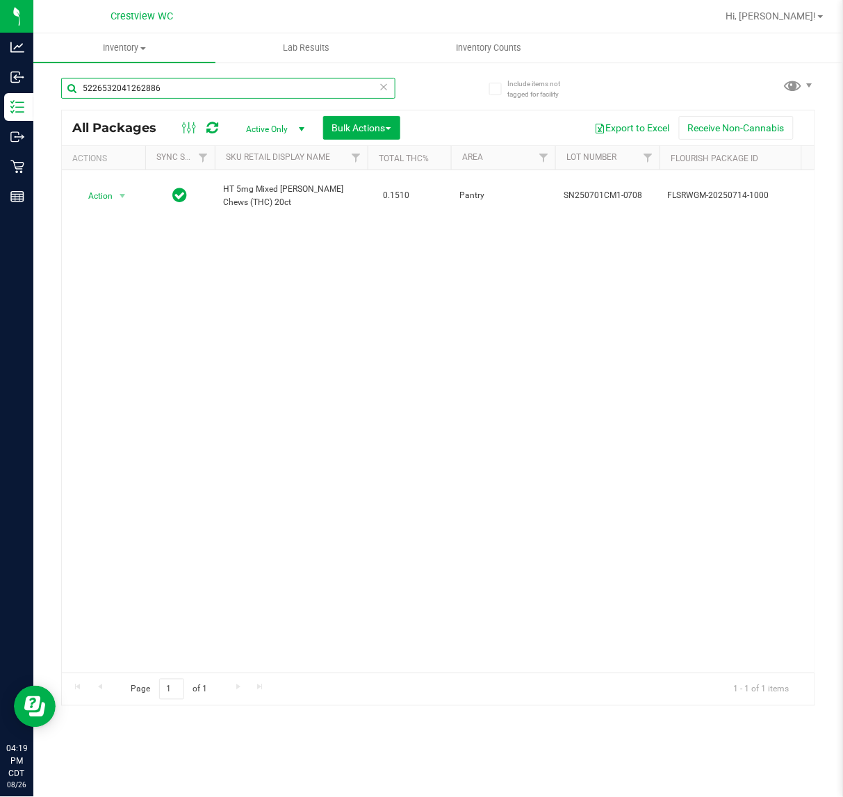
click at [195, 82] on input "5226532041262886" at bounding box center [228, 88] width 334 height 21
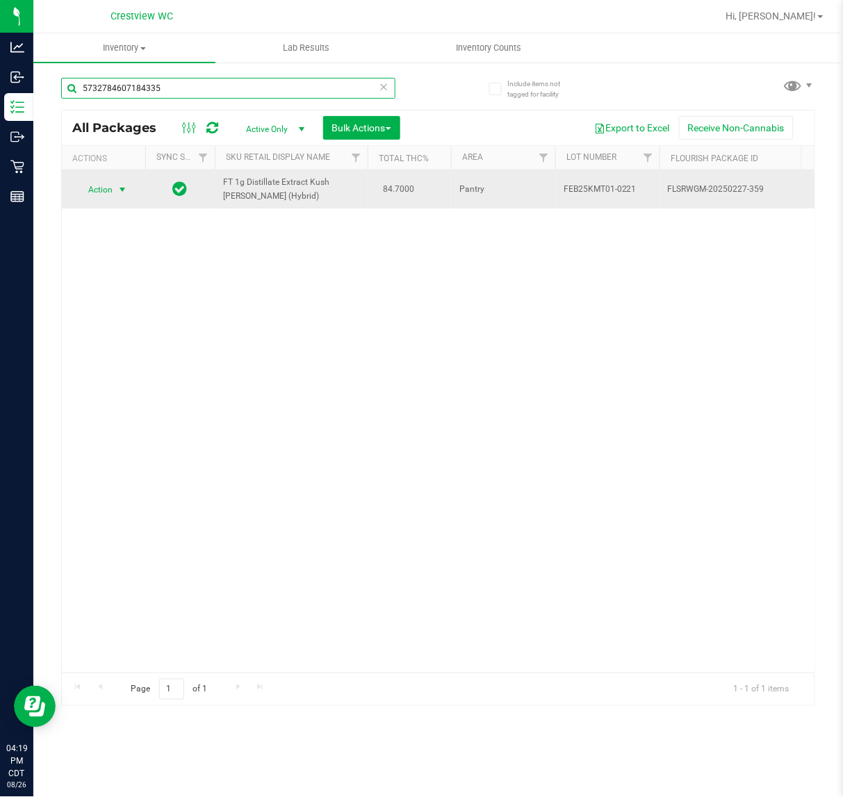
type input "5732784607184335"
click at [122, 192] on span "select" at bounding box center [122, 189] width 11 height 11
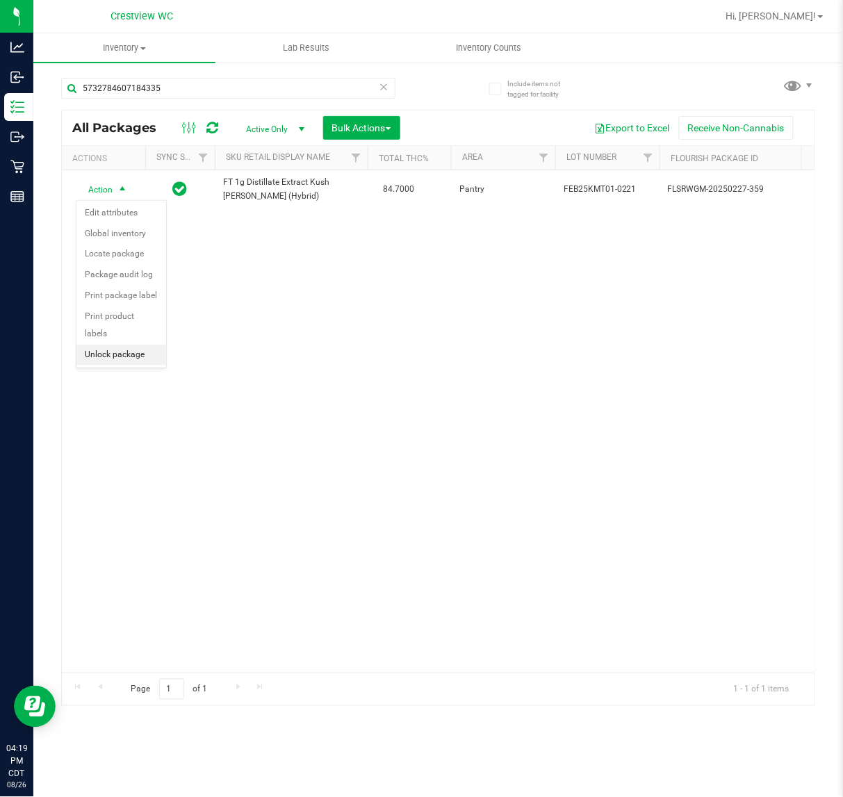
click at [122, 347] on li "Unlock package" at bounding box center [121, 355] width 90 height 21
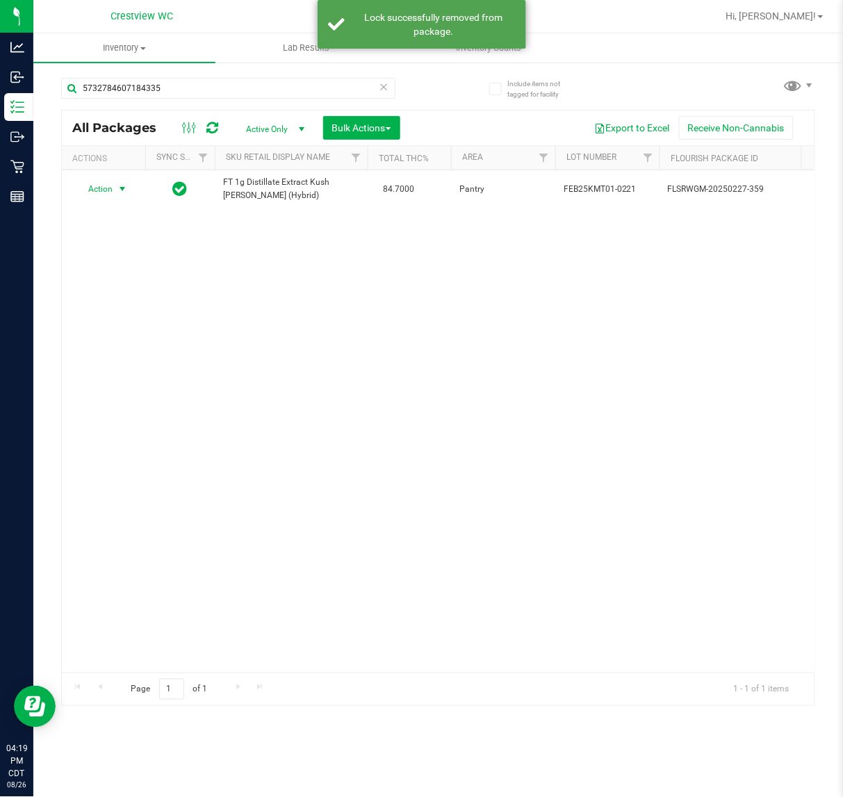
click at [99, 195] on span "Action" at bounding box center [95, 188] width 38 height 19
click at [118, 358] on li "Print package label" at bounding box center [130, 357] width 108 height 21
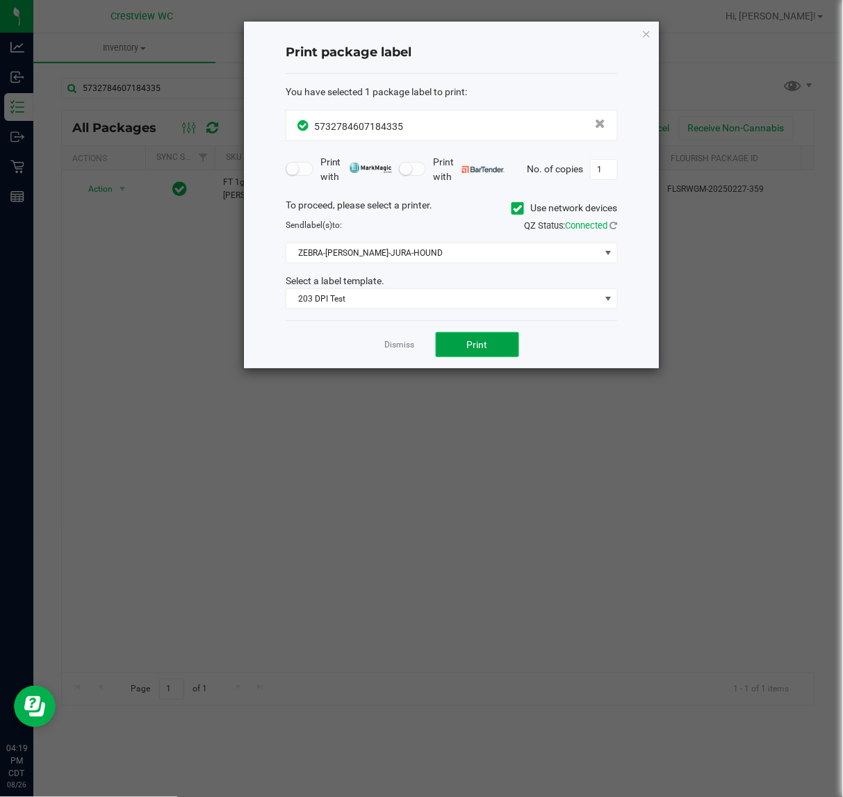
click at [511, 349] on button "Print" at bounding box center [477, 344] width 83 height 25
click at [391, 346] on link "Dismiss" at bounding box center [400, 345] width 30 height 12
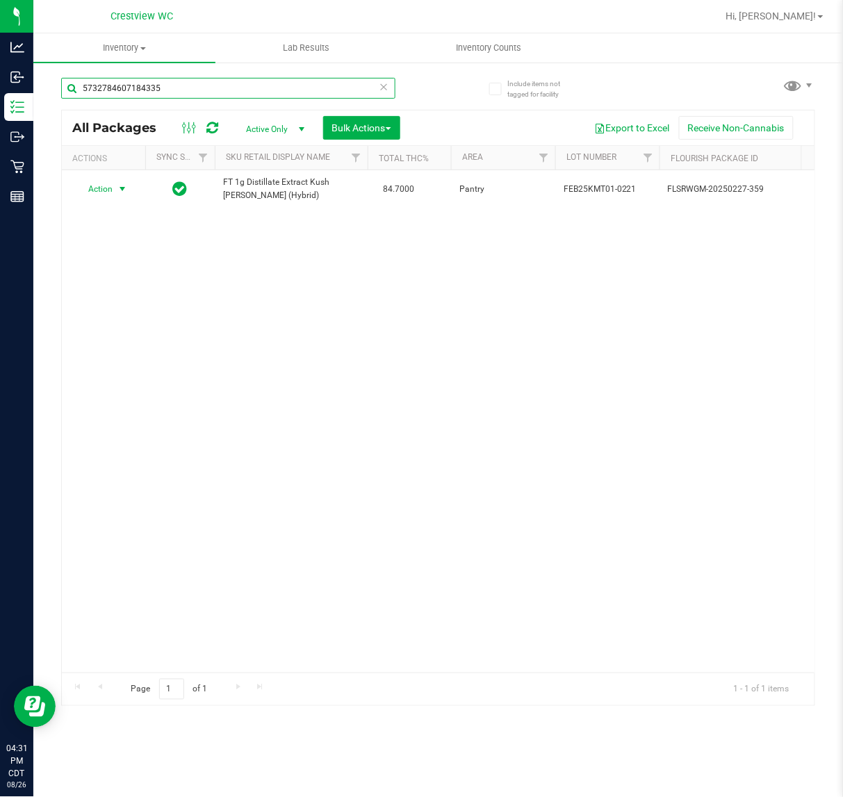
click at [235, 89] on input "5732784607184335" at bounding box center [228, 88] width 334 height 21
click at [226, 85] on input "5732784607184335" at bounding box center [228, 88] width 334 height 21
click at [219, 85] on input "5732784607184335" at bounding box center [228, 88] width 334 height 21
type input "frs"
click at [367, 468] on div "Action Action Edit attributes Global inventory Locate package Package audit log…" at bounding box center [438, 421] width 753 height 502
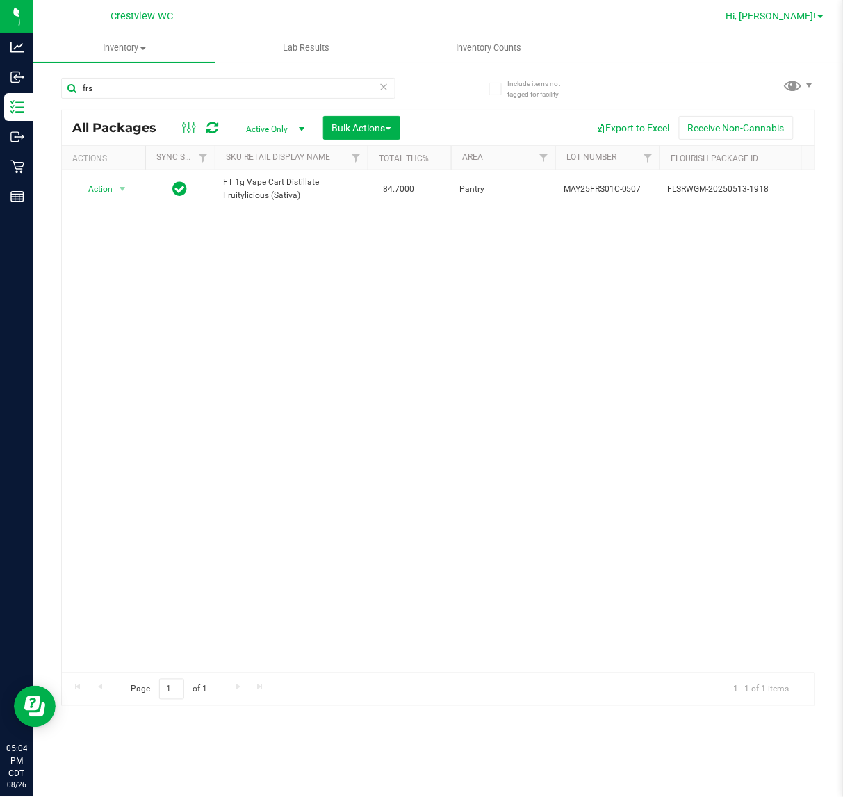
click at [801, 15] on span "Hi, [PERSON_NAME]!" at bounding box center [771, 15] width 90 height 11
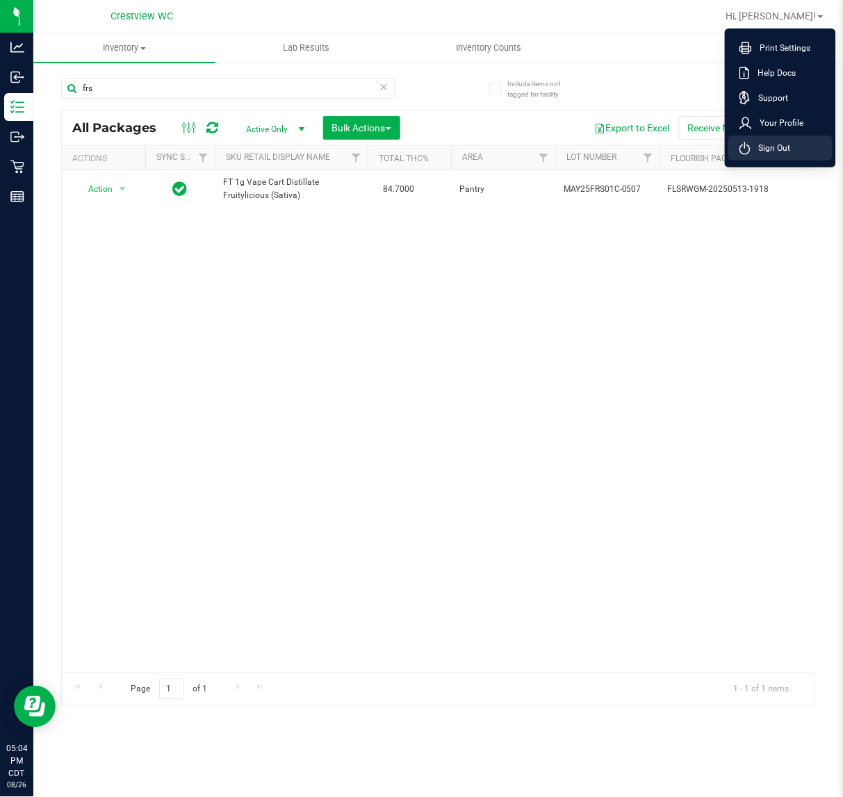
click at [772, 145] on span "Sign Out" at bounding box center [771, 148] width 40 height 14
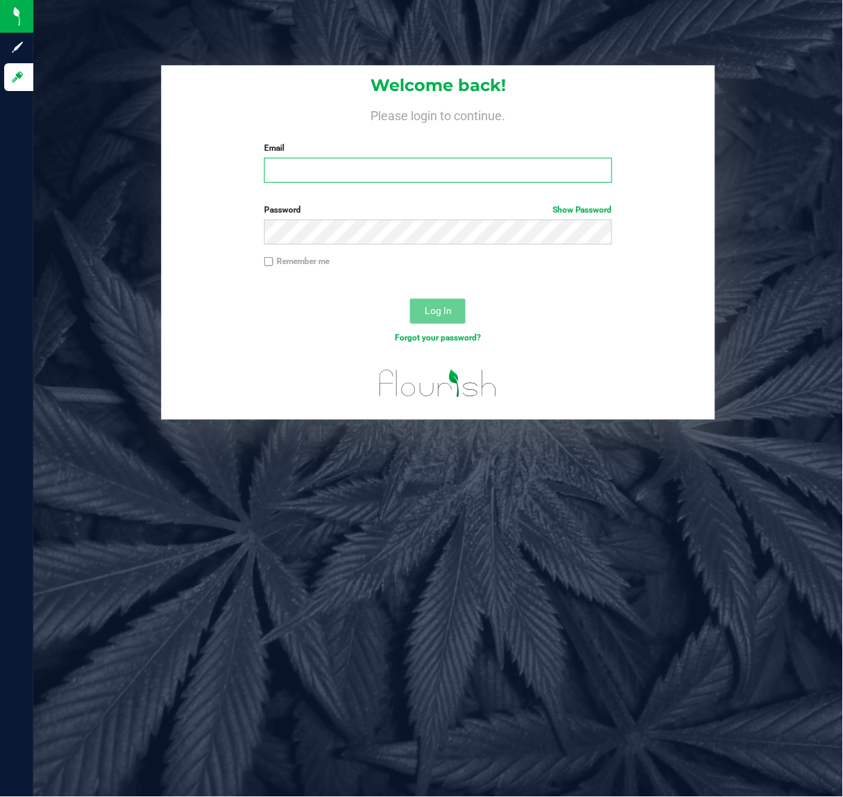
click at [297, 163] on input "Email" at bounding box center [438, 170] width 348 height 25
type input "[EMAIL_ADDRESS][DOMAIN_NAME]"
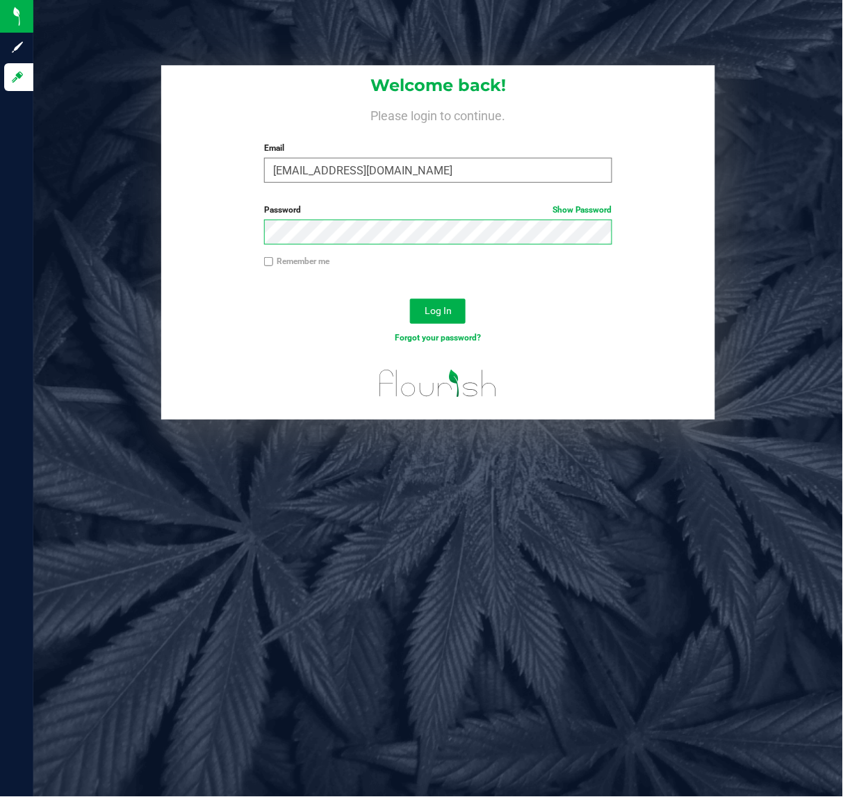
click at [410, 299] on button "Log In" at bounding box center [438, 311] width 56 height 25
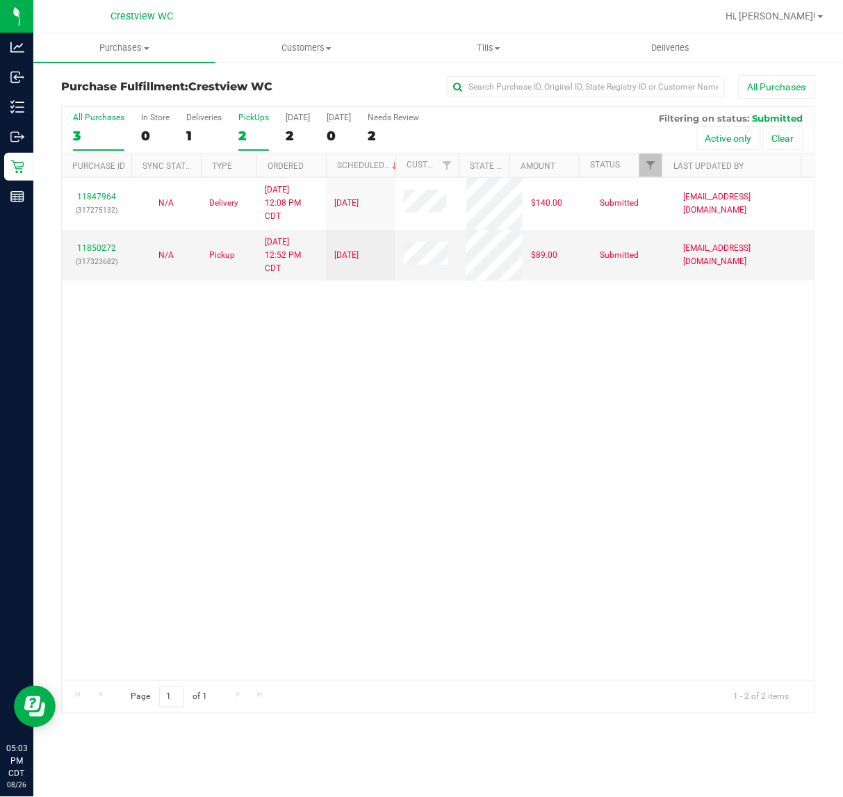
click at [247, 141] on div "2" at bounding box center [253, 136] width 31 height 16
click at [0, 0] on input "PickUps 2" at bounding box center [0, 0] width 0 height 0
